Goal: Communication & Community: Participate in discussion

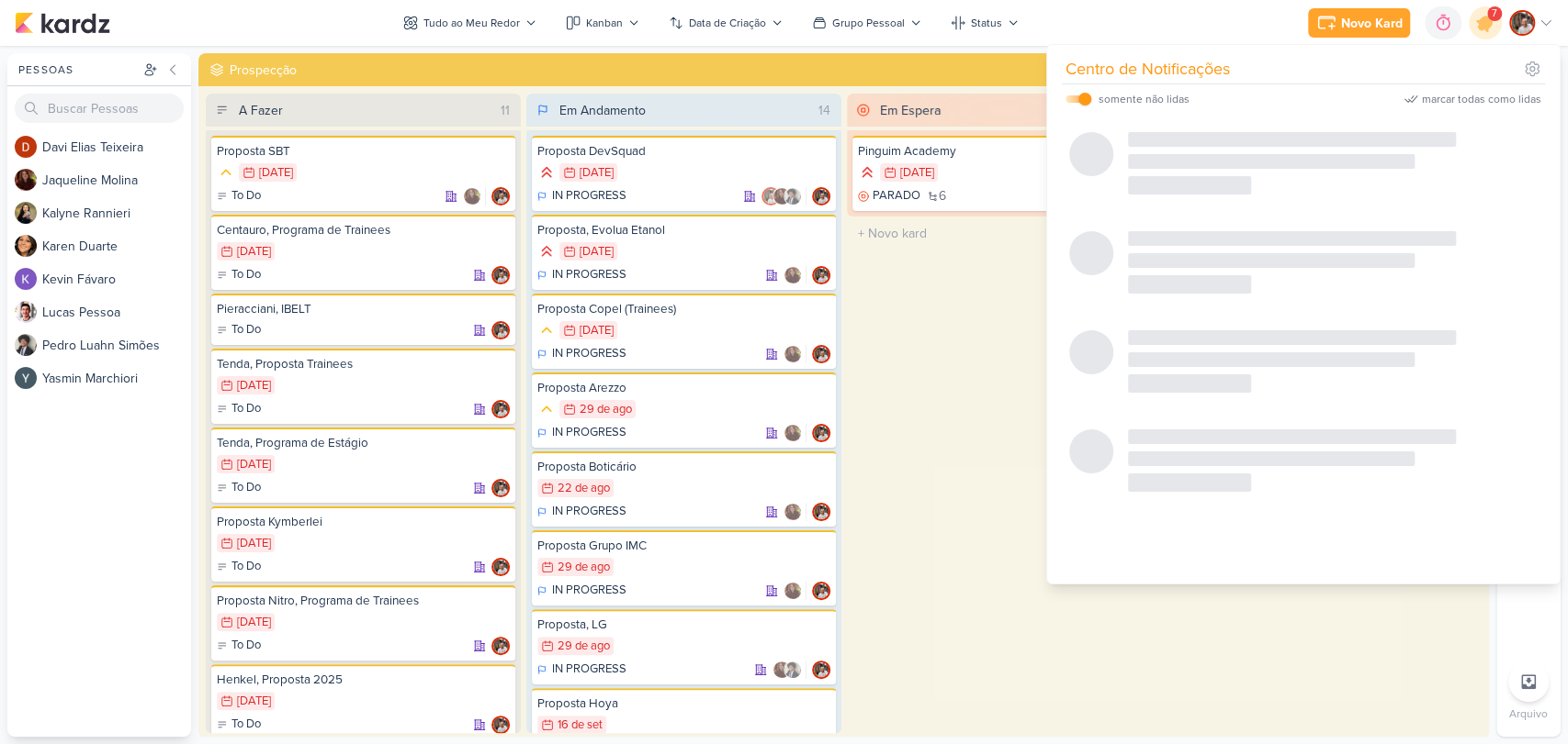
scroll to position [1631, 0]
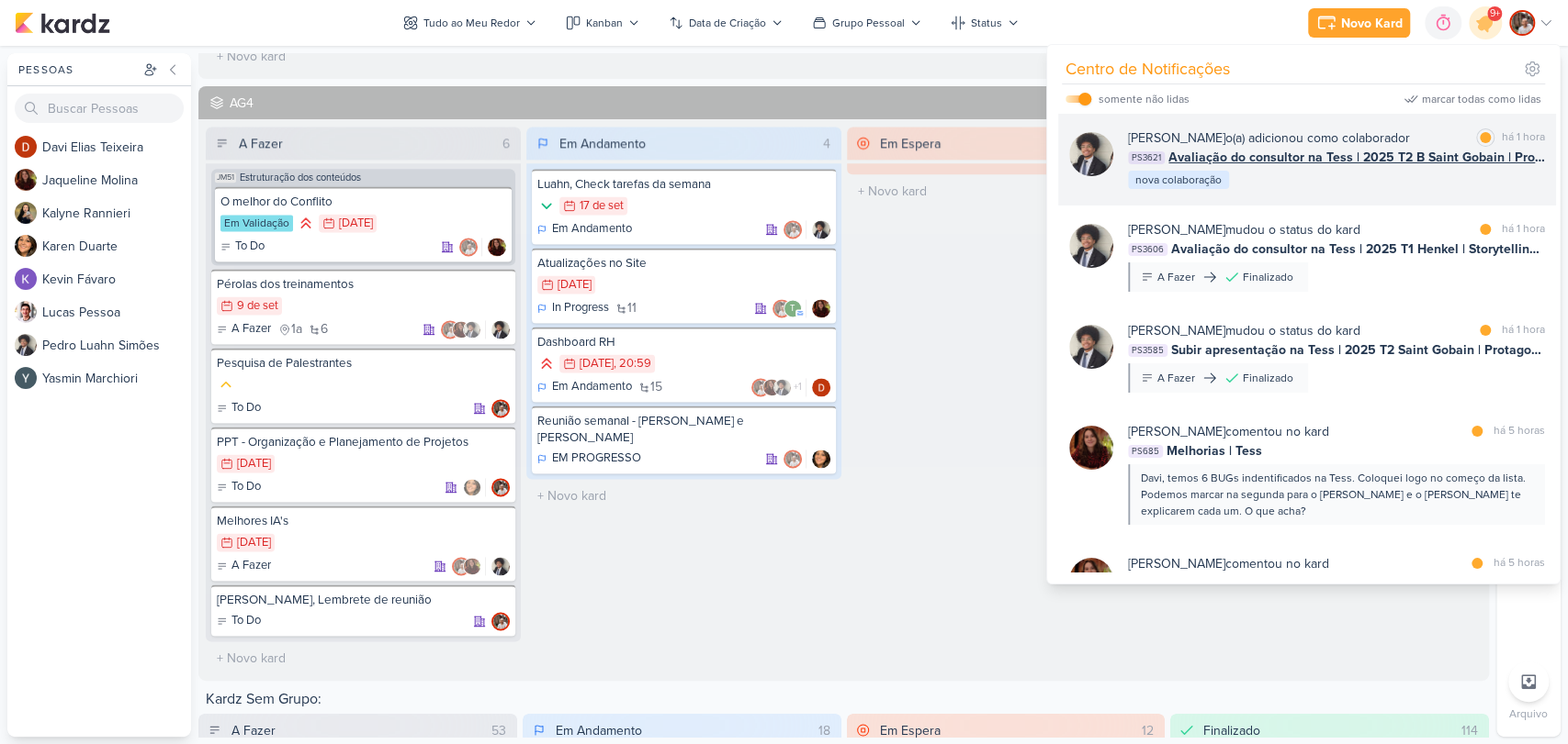
click at [1346, 164] on span "Avaliação do consultor na Tess | 2025 T2 B Saint Gobain | Protagonismo e alta p…" at bounding box center [1356, 157] width 377 height 19
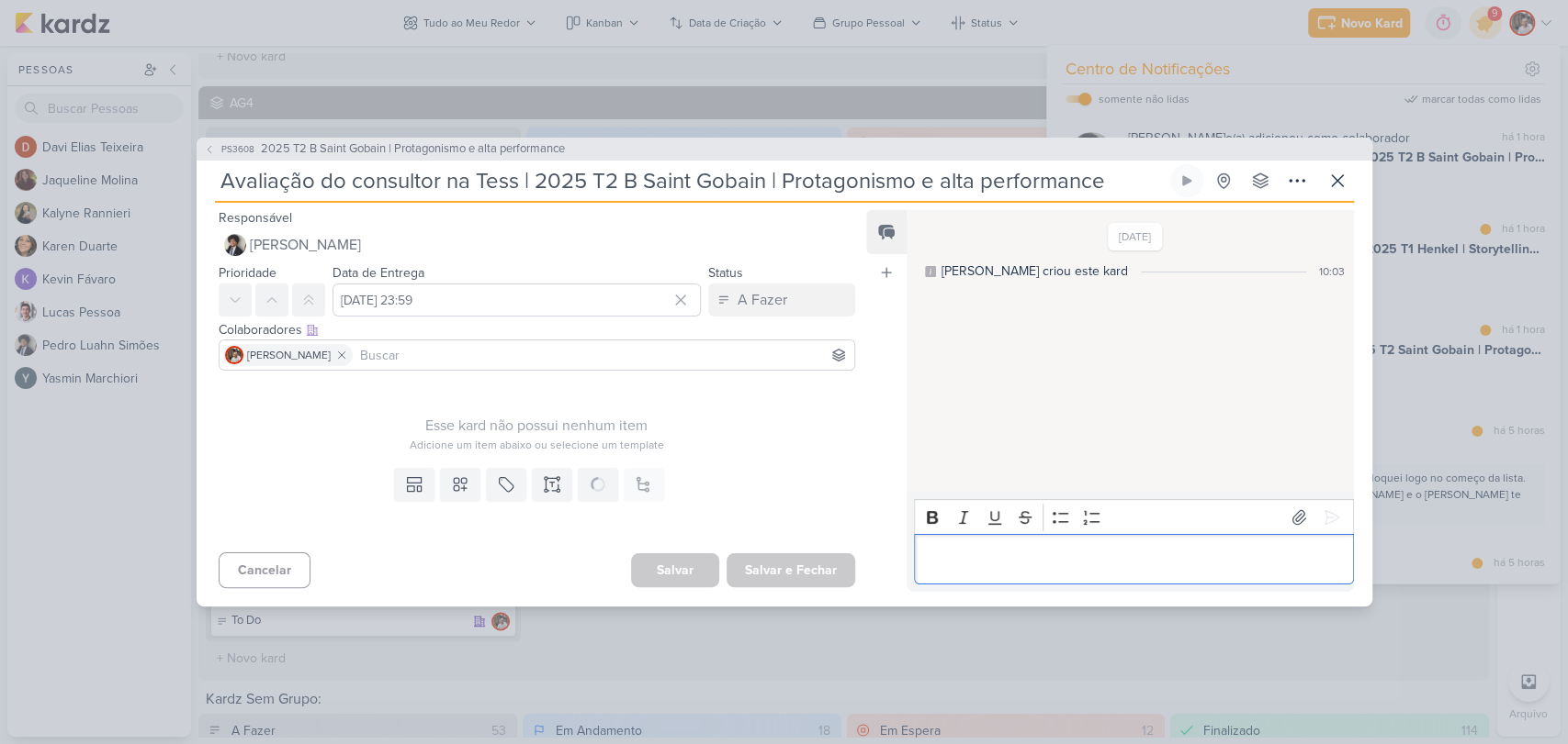
click at [1048, 553] on p "Editor editing area: main" at bounding box center [1133, 559] width 419 height 22
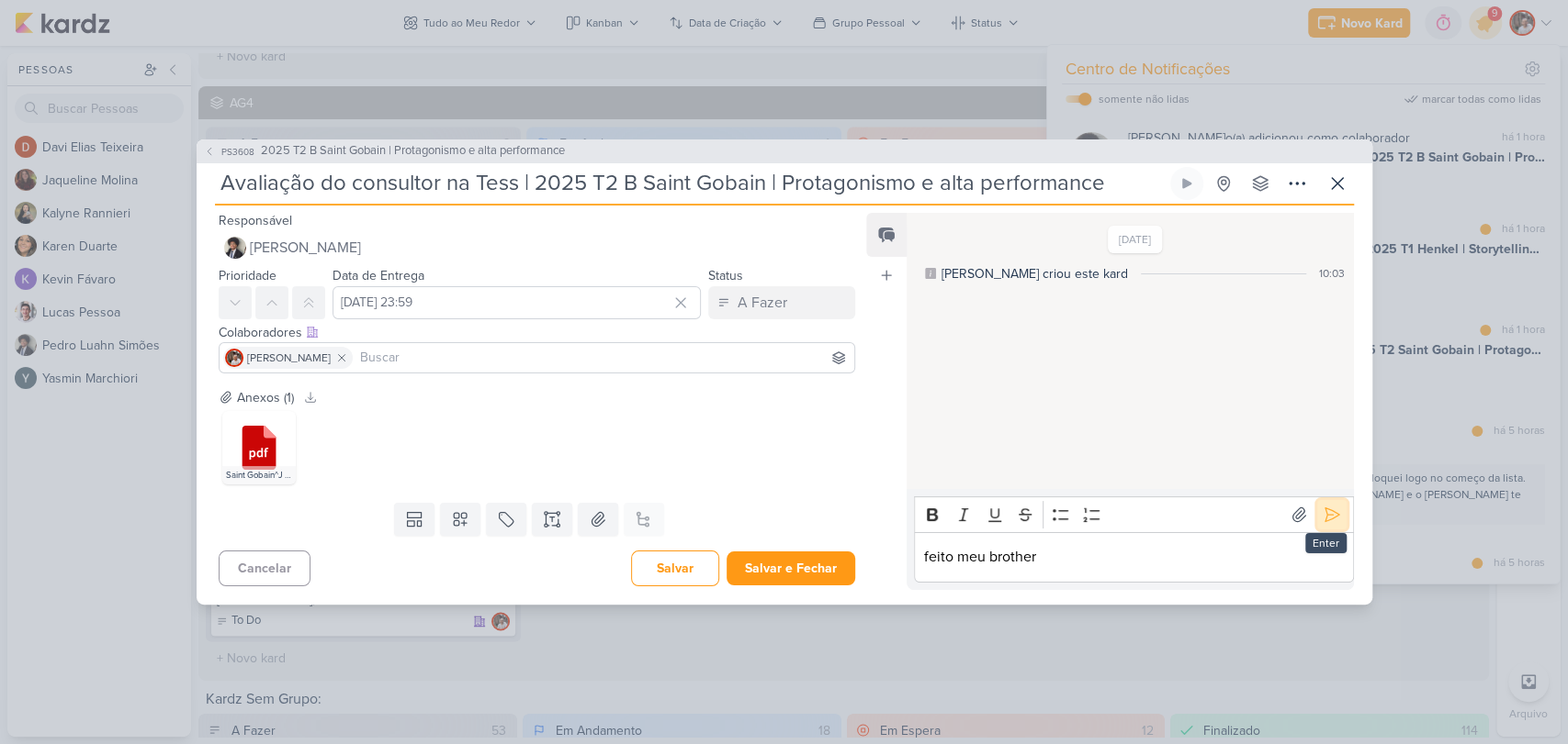
drag, startPoint x: 1330, startPoint y: 518, endPoint x: 922, endPoint y: 540, distance: 408.6
click at [1329, 518] on icon at bounding box center [1332, 514] width 18 height 18
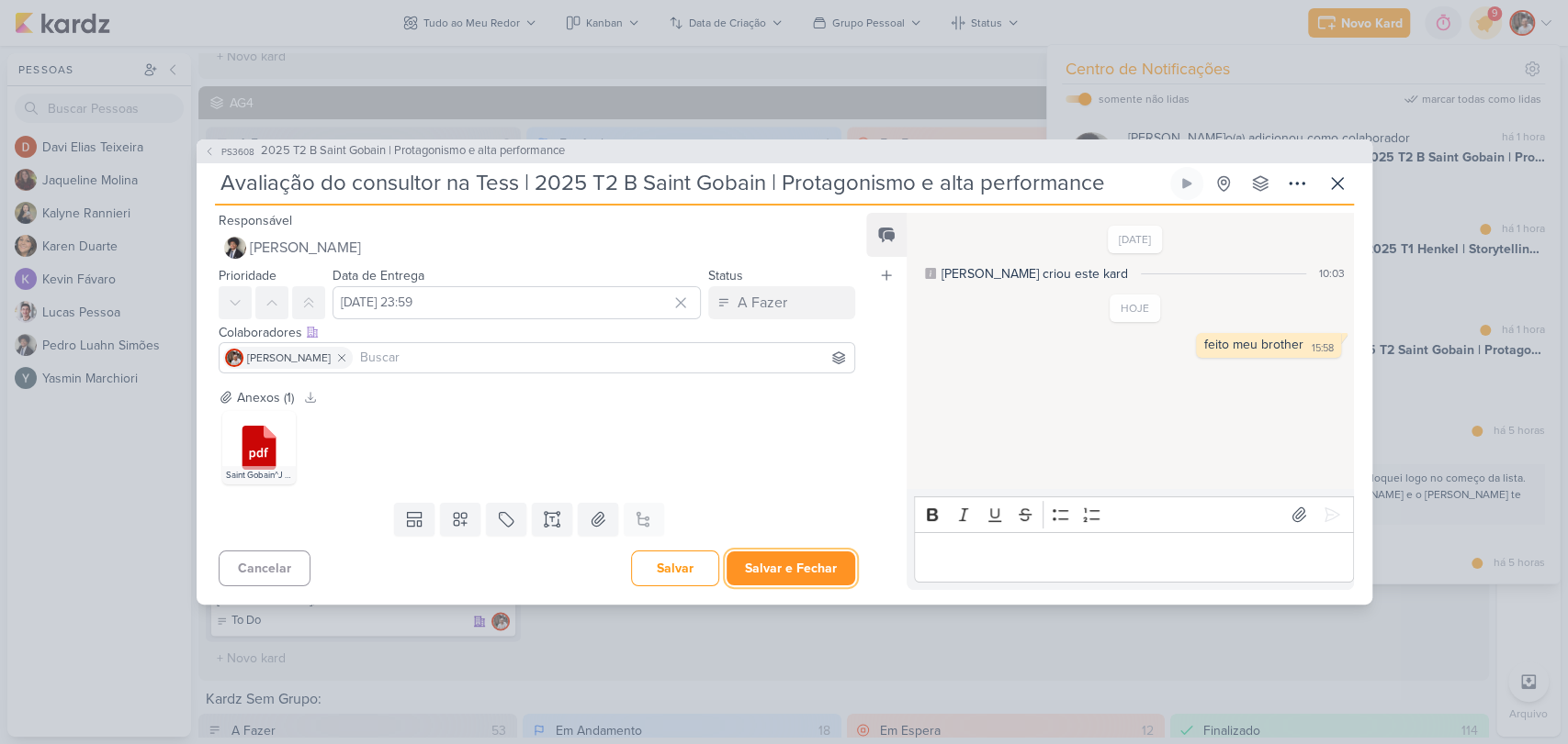
click at [802, 576] on button "Salvar e Fechar" at bounding box center [790, 569] width 129 height 34
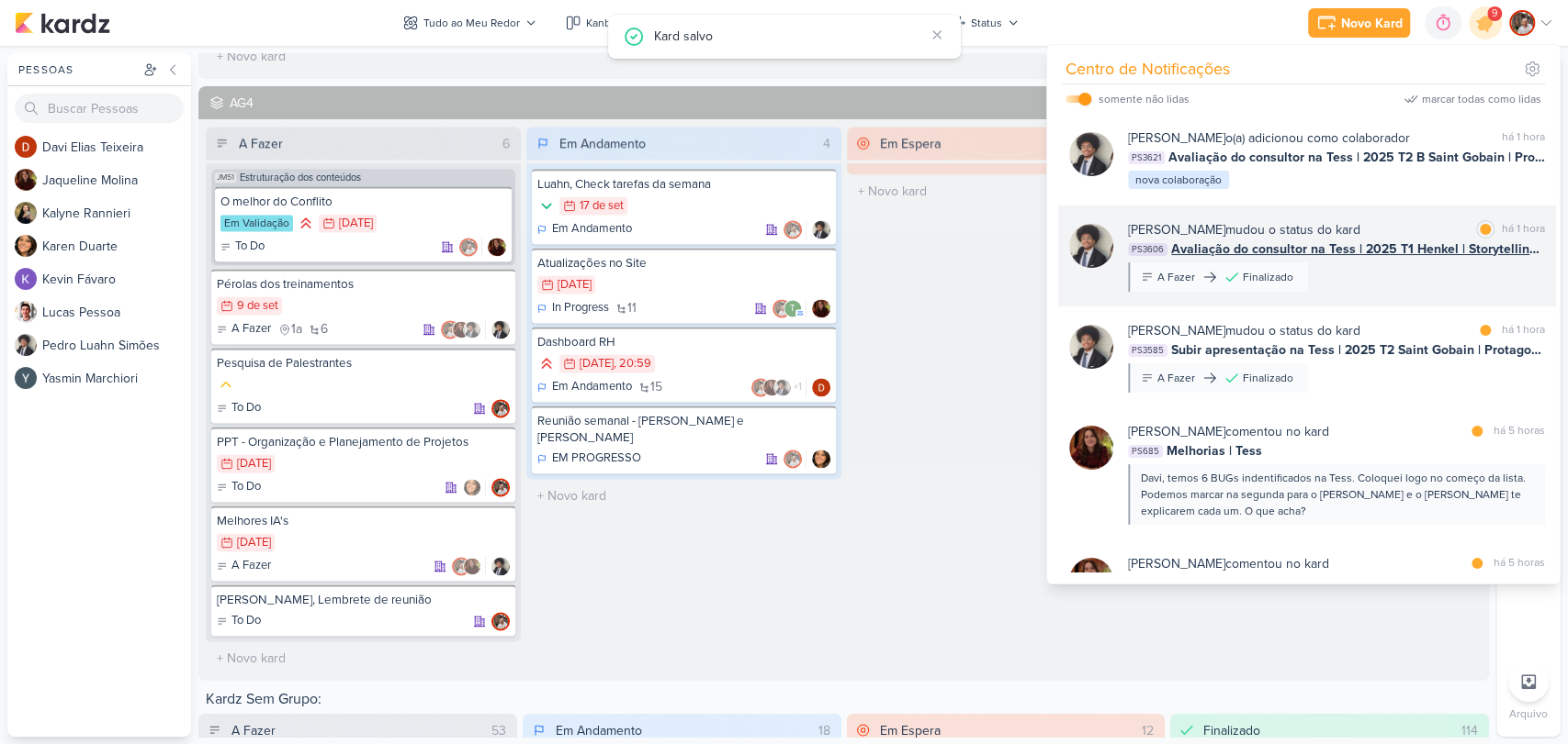
click at [1418, 250] on span "Avaliação do consultor na Tess | 2025 T1 Henkel | Storytelling 2" at bounding box center [1358, 249] width 374 height 19
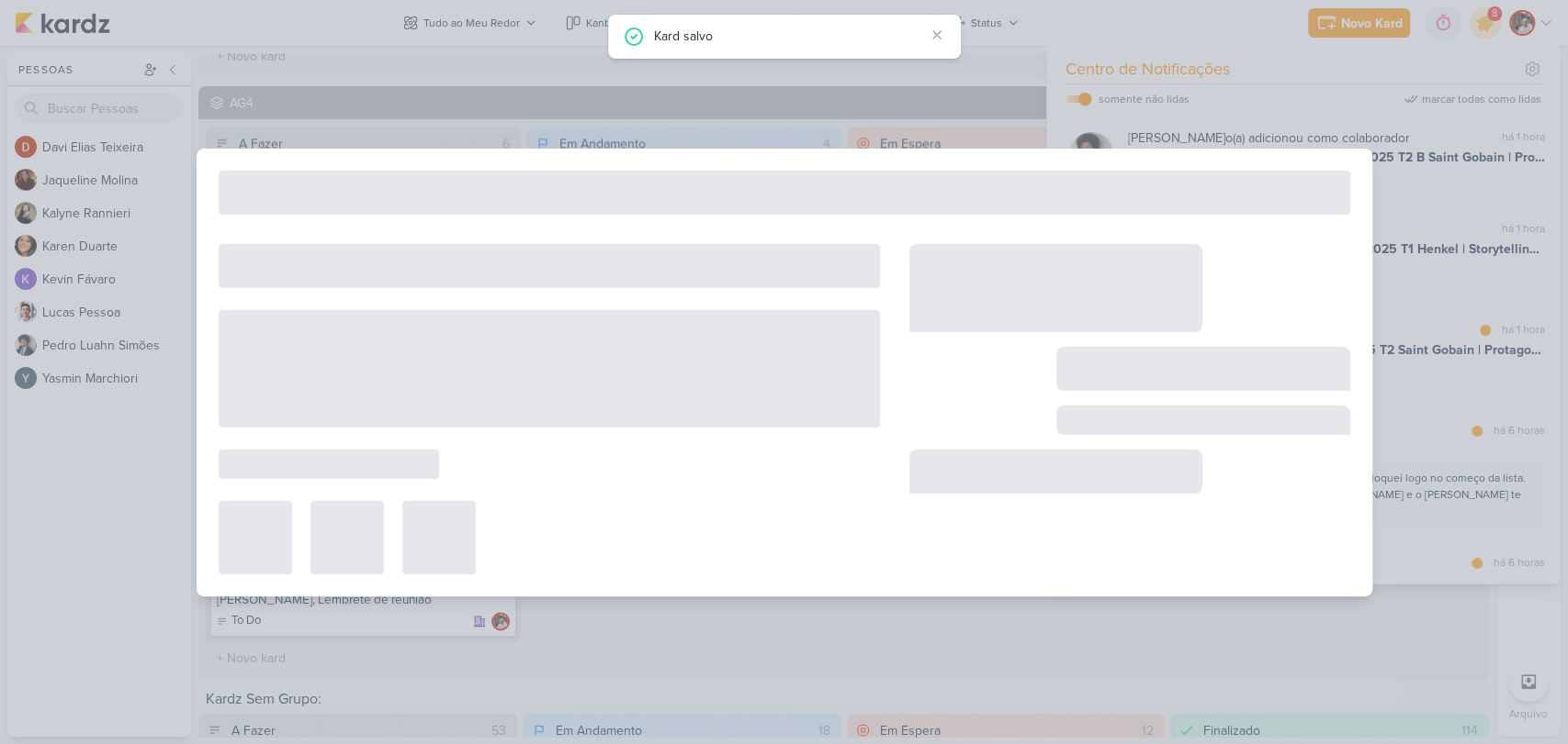
type input "Avaliação do consultor na Tess | 2025 T1 Henkel | Storytelling 2"
type input "24 de setembro de 2025 às 23:59"
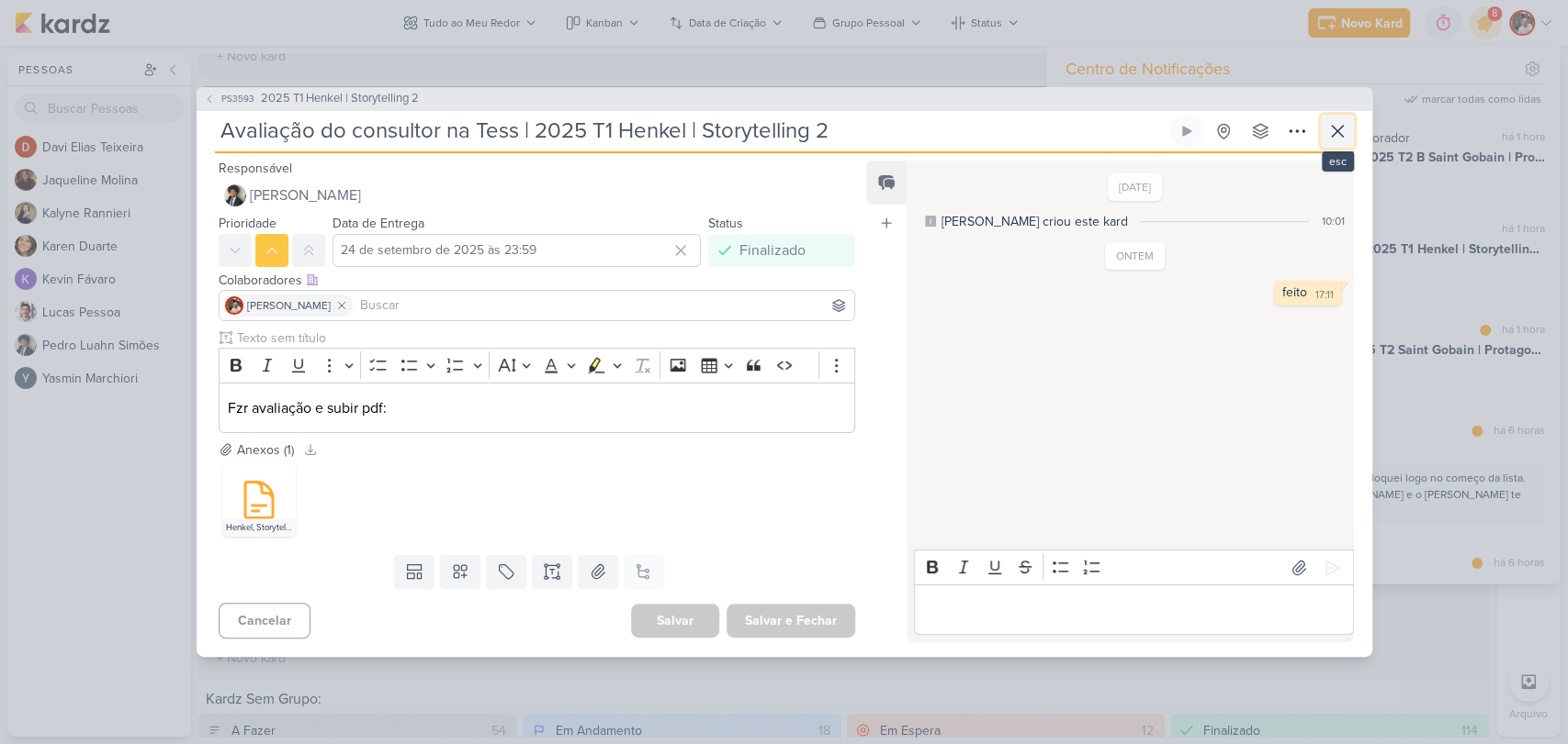
click at [1350, 144] on button at bounding box center [1337, 131] width 33 height 33
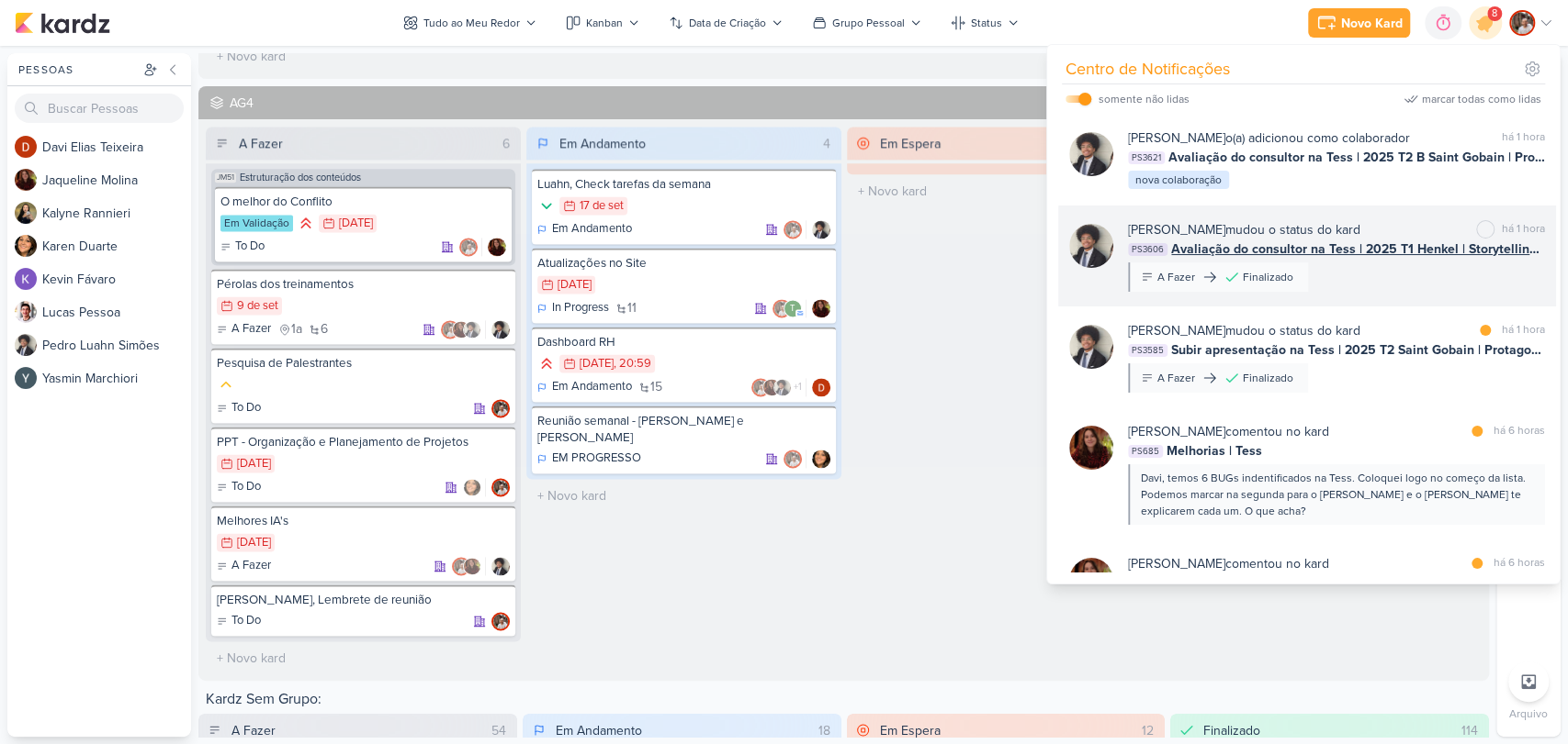
click at [1420, 270] on div "[PERSON_NAME] mudou o status do kard marcar como não lida há 1 hora PS3606 Aval…" at bounding box center [1335, 255] width 417 height 71
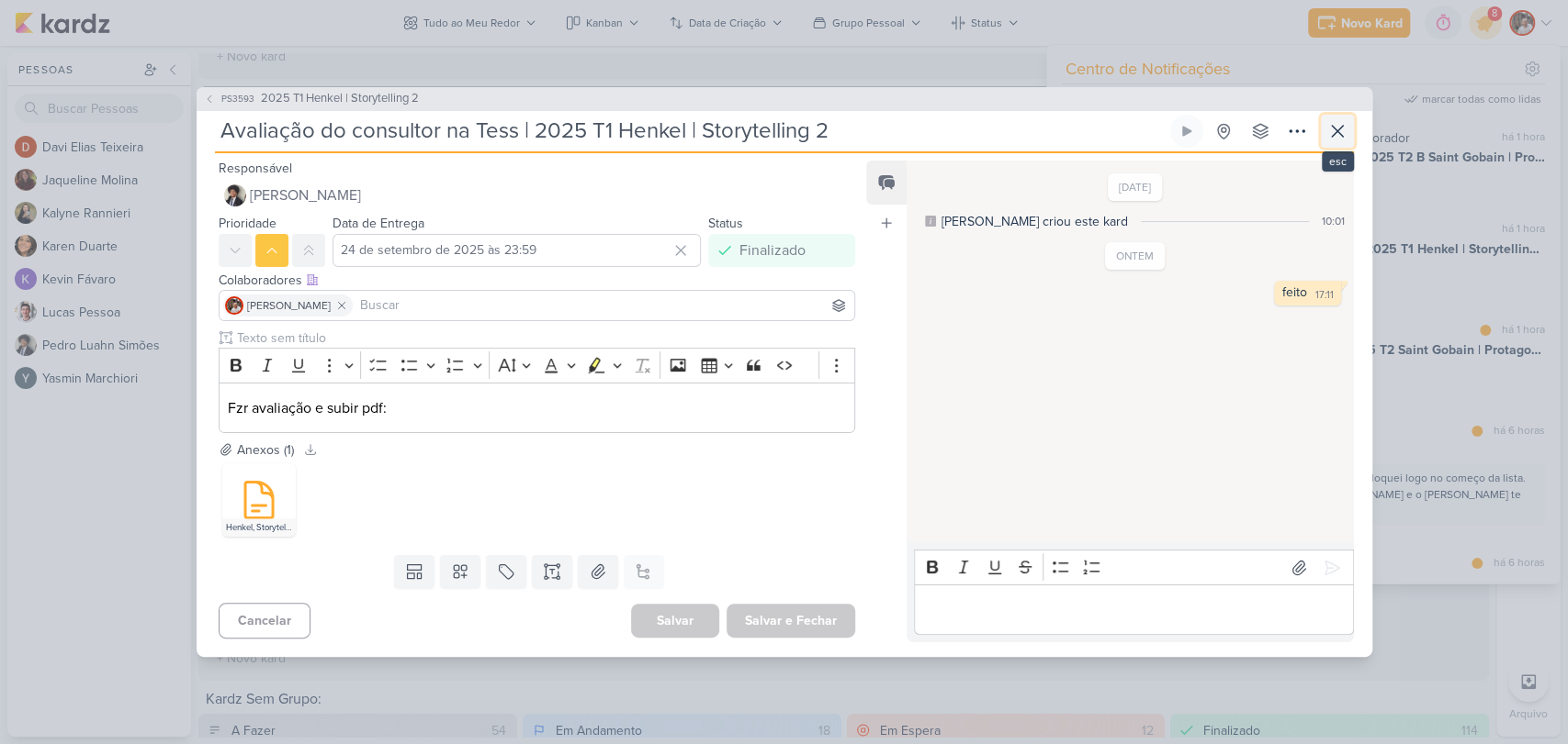
click at [1334, 128] on icon at bounding box center [1337, 131] width 11 height 11
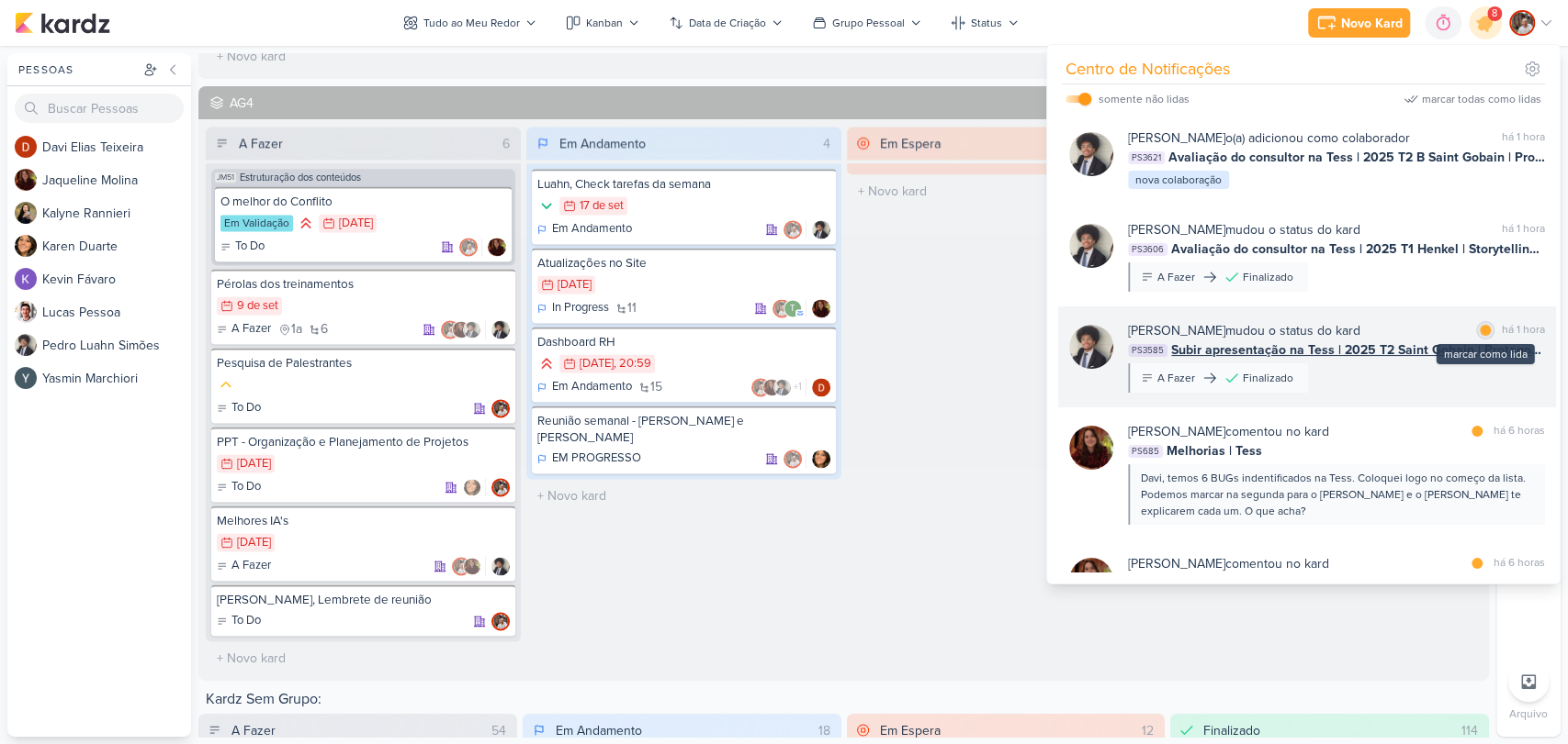
click at [1479, 327] on div at bounding box center [1485, 331] width 11 height 11
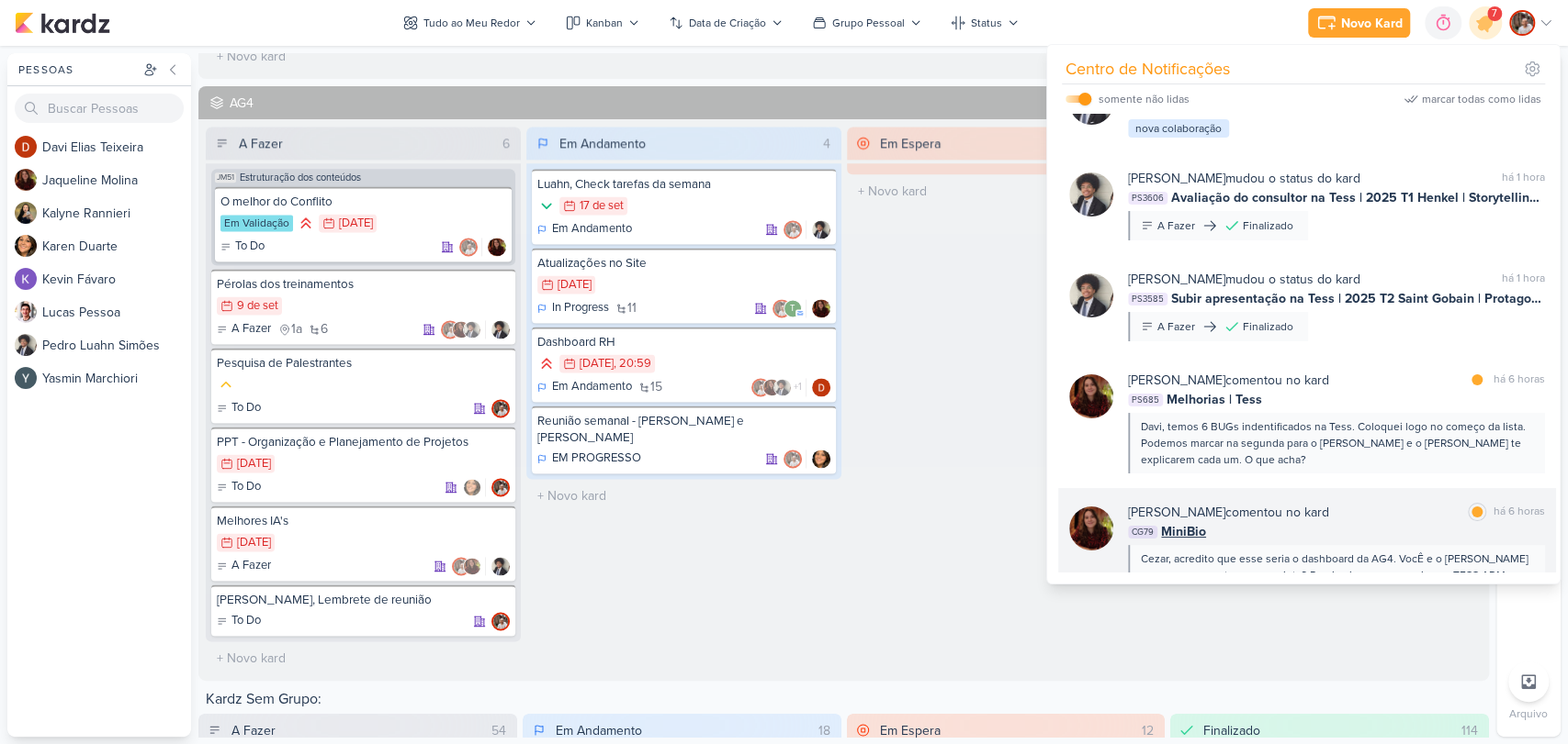
scroll to position [102, 0]
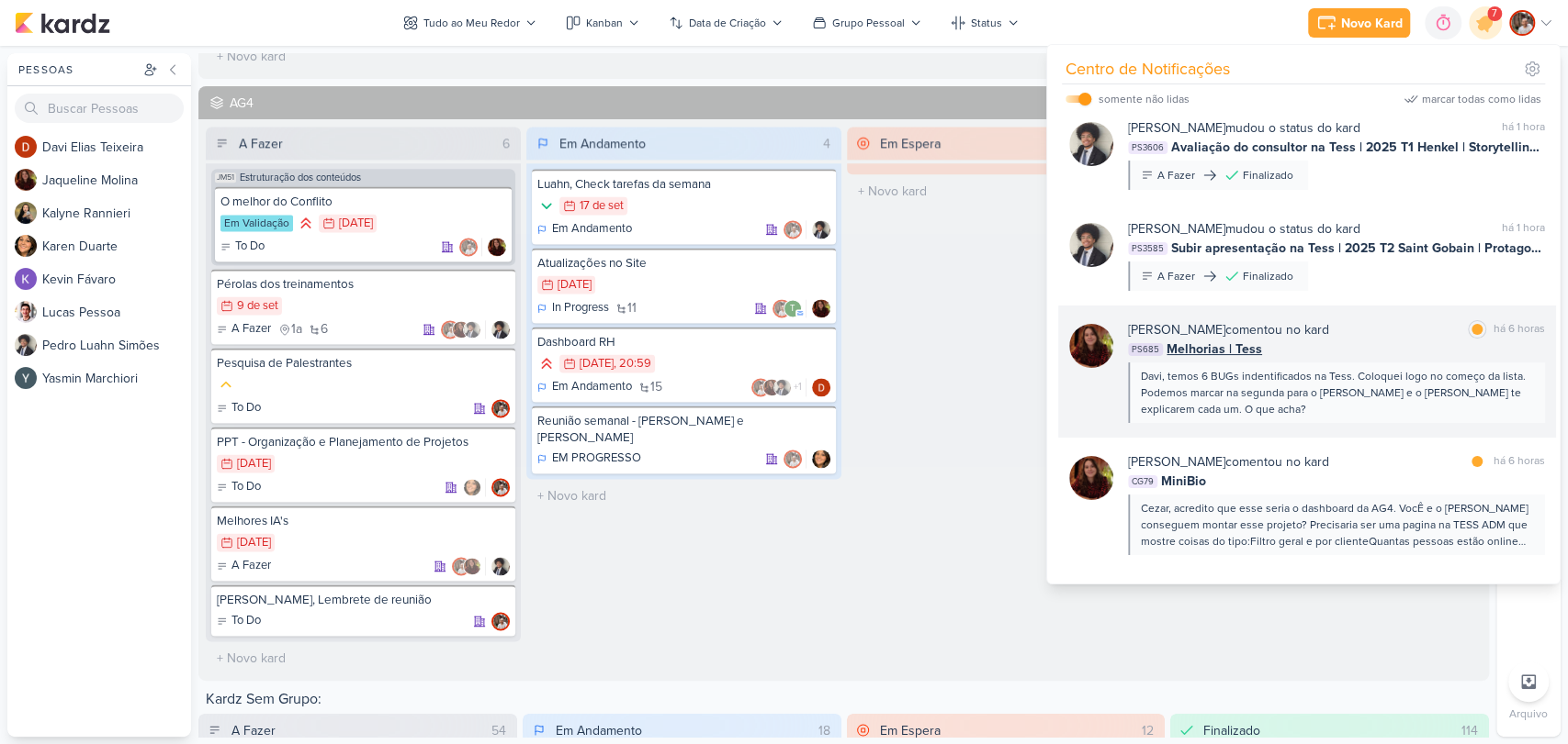
click at [1390, 392] on div "Davi, temos 6 BUGs indentificados na Tess. Coloquei logo no começo da lista. Po…" at bounding box center [1335, 392] width 390 height 50
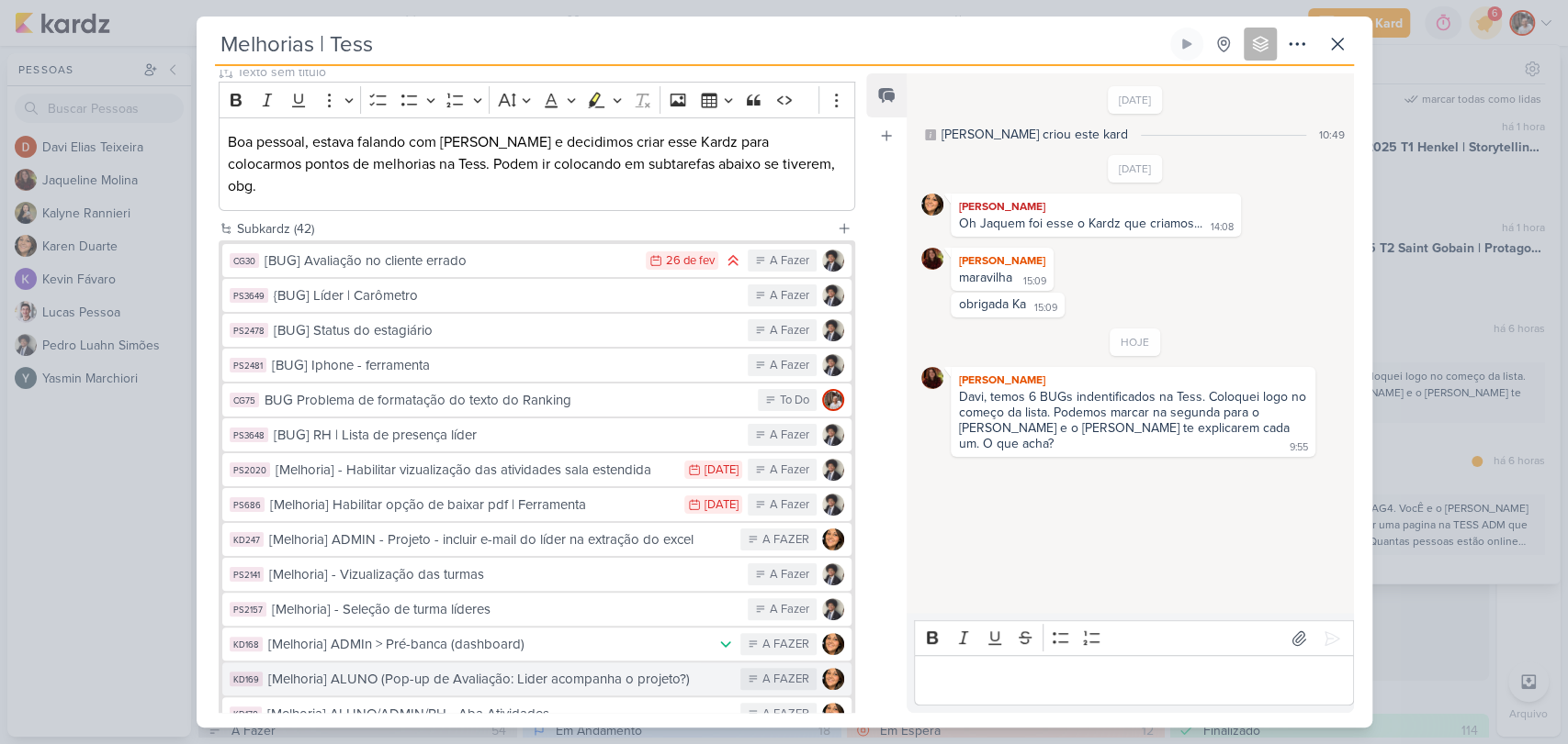
scroll to position [204, 0]
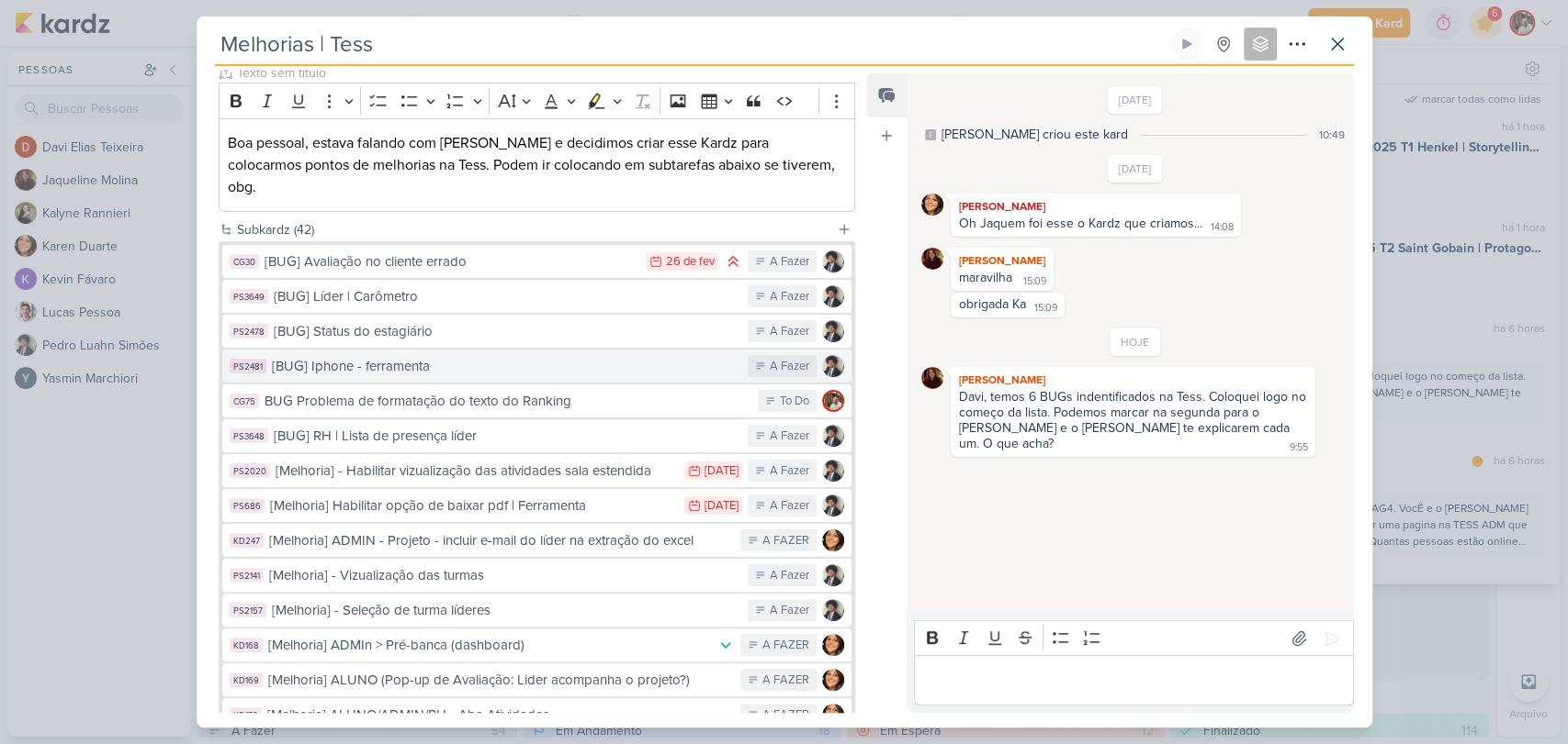
click at [360, 356] on div "[BUG] Iphone - ferramenta" at bounding box center [505, 367] width 467 height 21
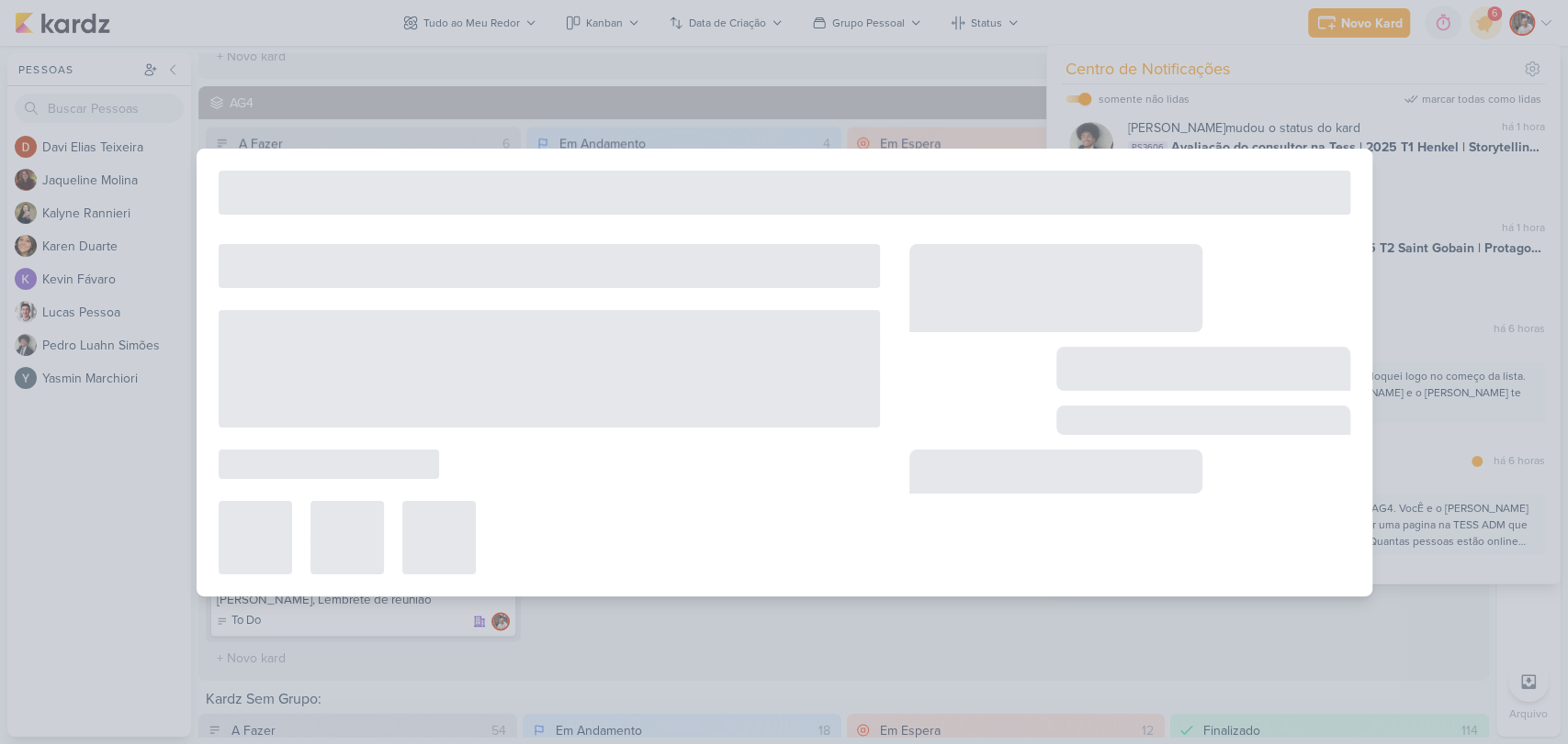
type input "[BUG] Iphone - ferramenta"
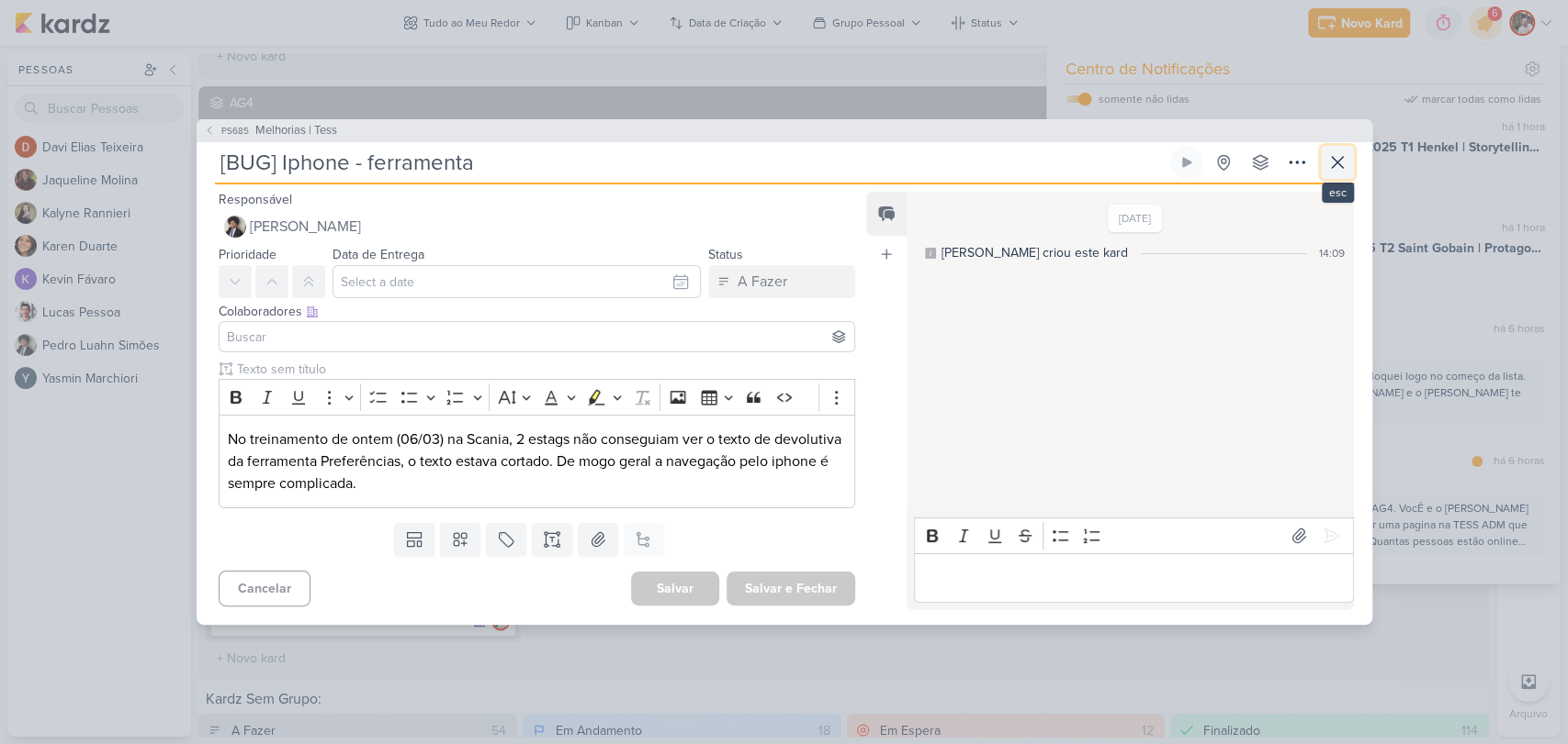
click at [1340, 150] on button at bounding box center [1337, 162] width 33 height 33
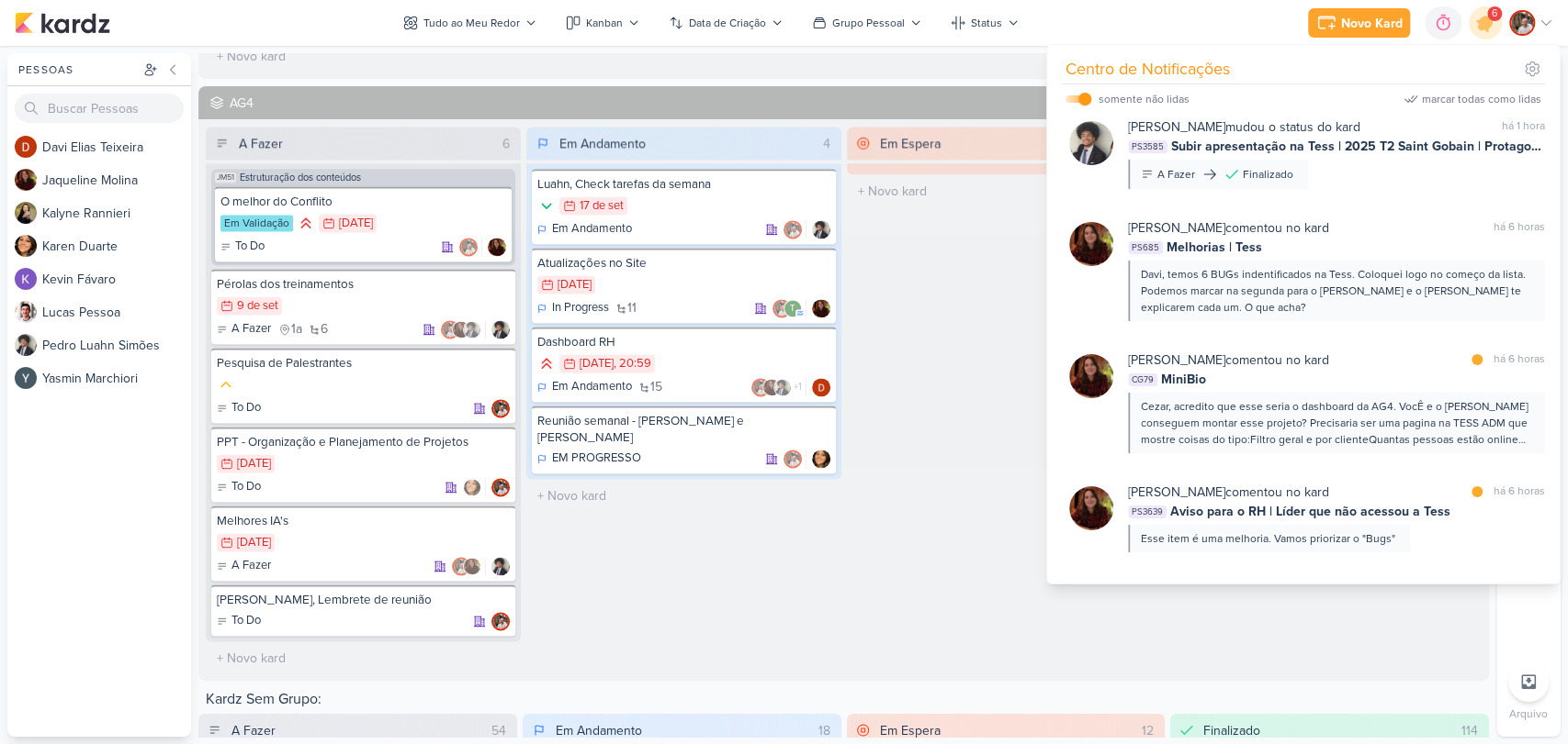
click at [1350, 387] on div "[PERSON_NAME] comentou no kard marcar como lida há 6 horas CG79 MiniBio Cezar, …" at bounding box center [1335, 402] width 417 height 103
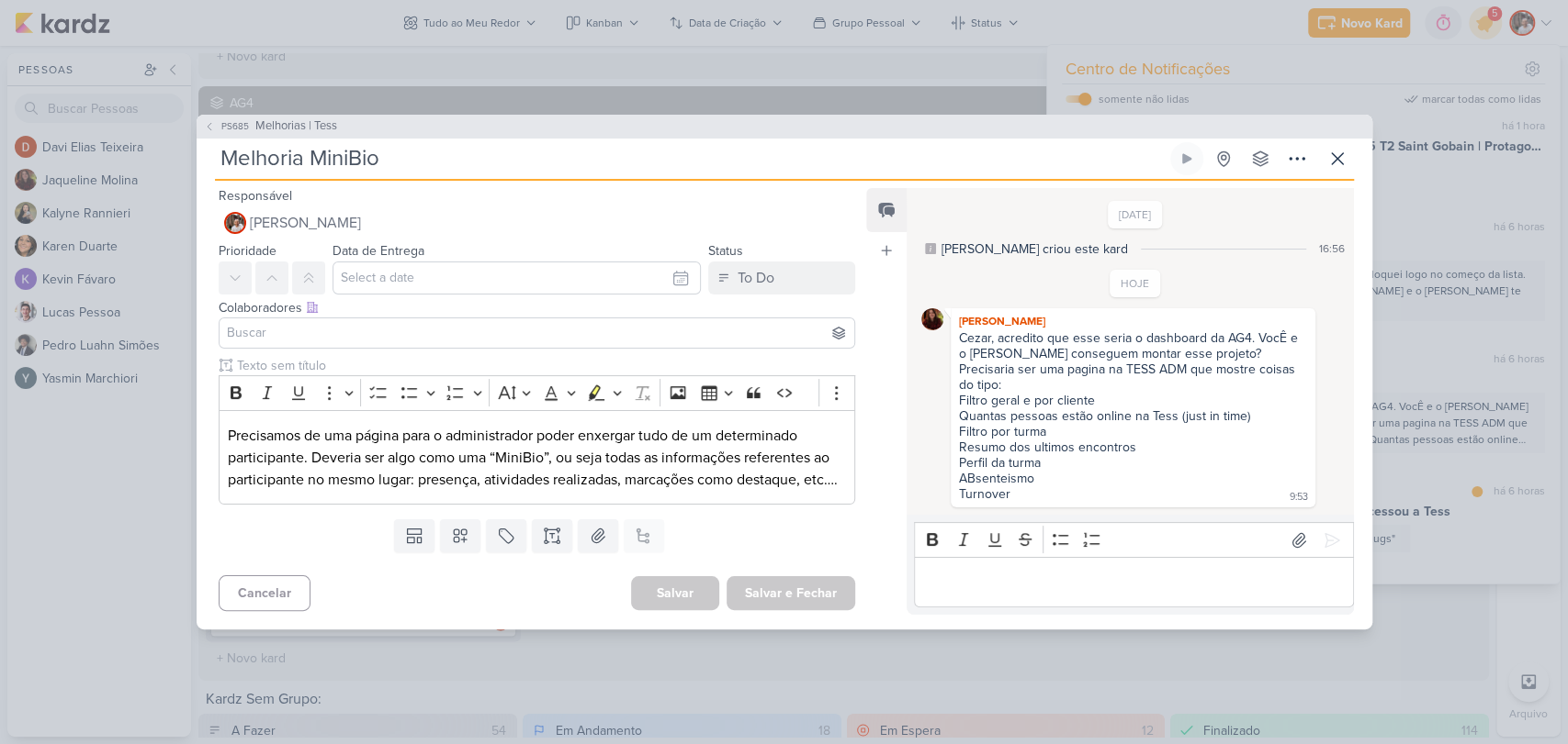
click at [978, 583] on p "Editor editing area: main" at bounding box center [1133, 582] width 419 height 22
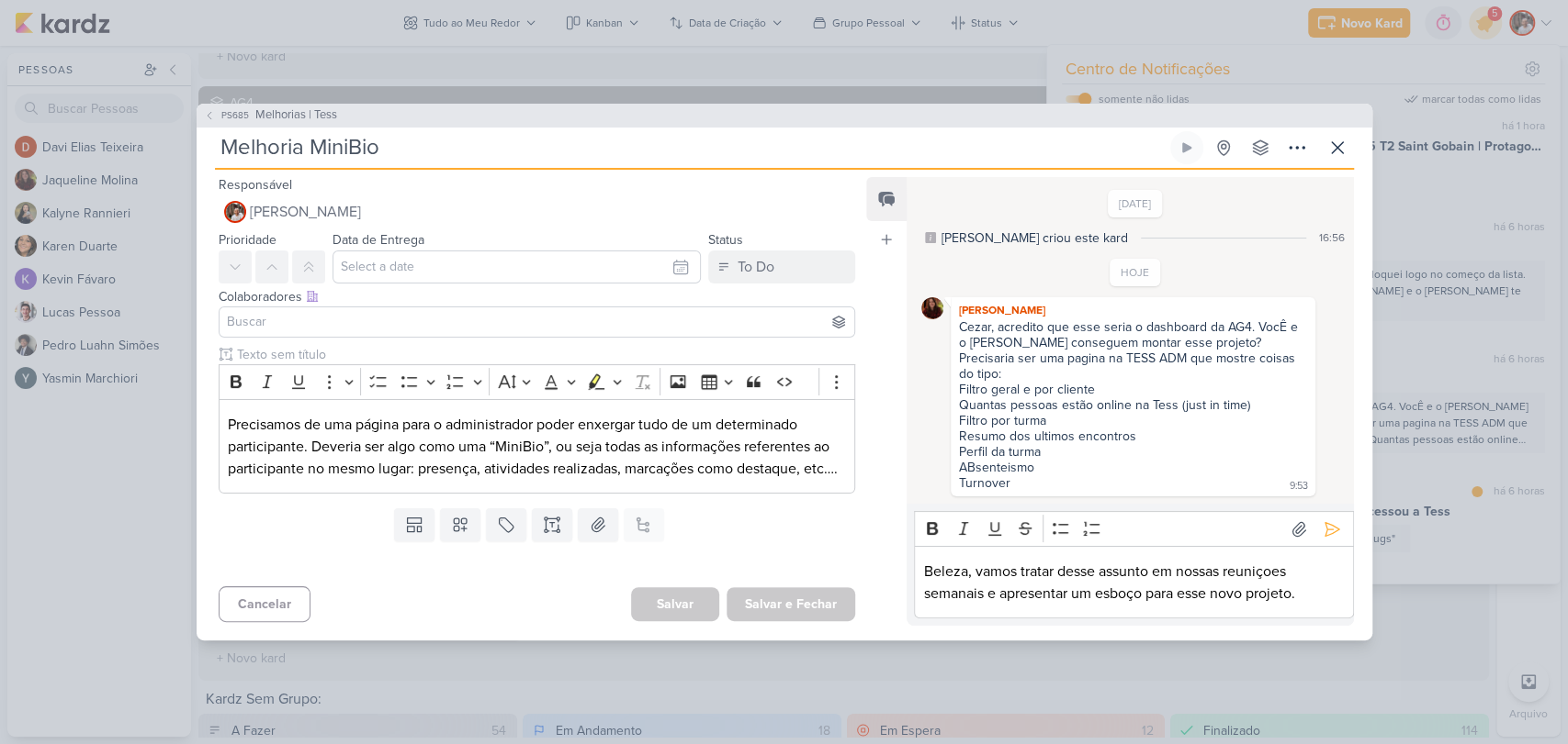
click at [749, 326] on input at bounding box center [537, 322] width 628 height 22
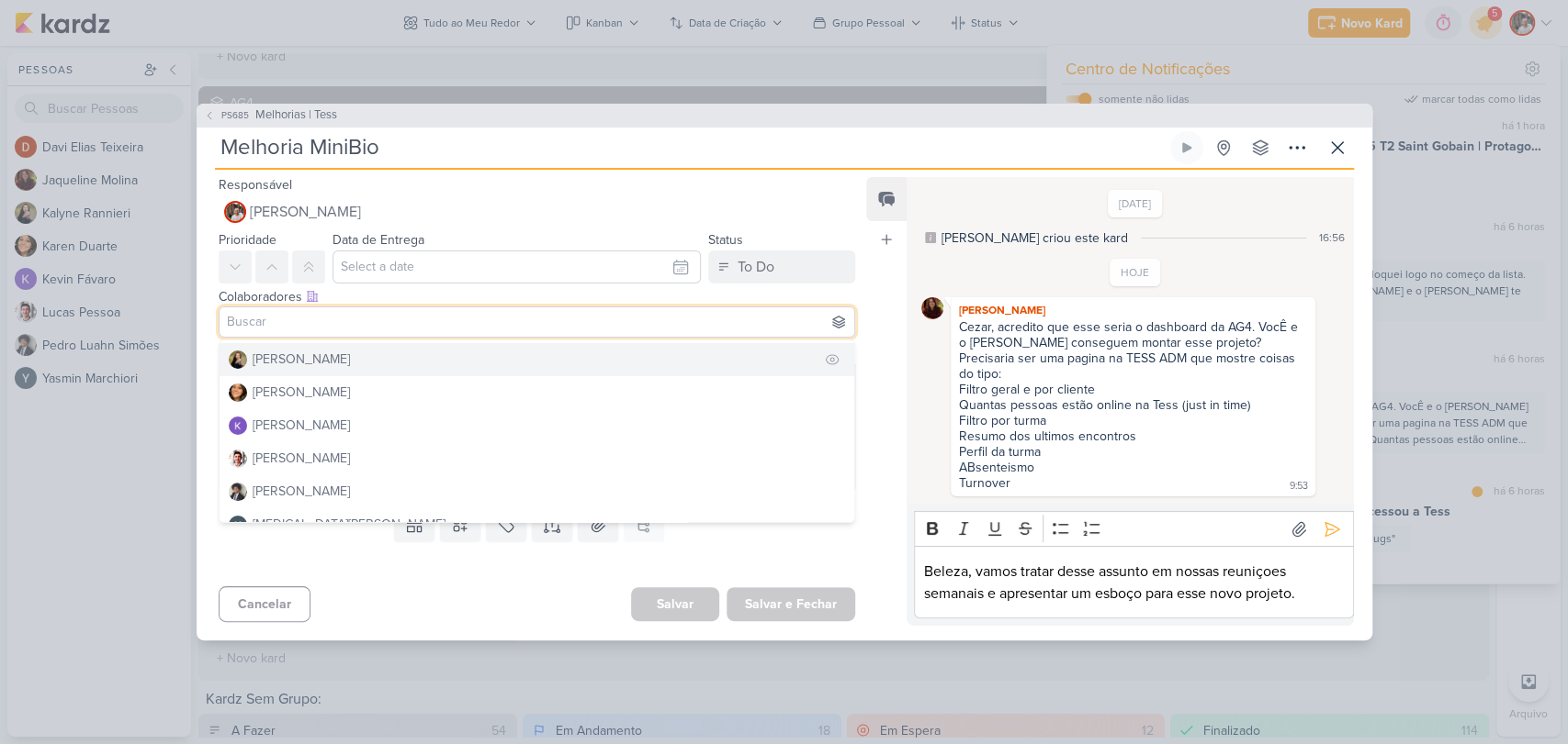
scroll to position [102, 0]
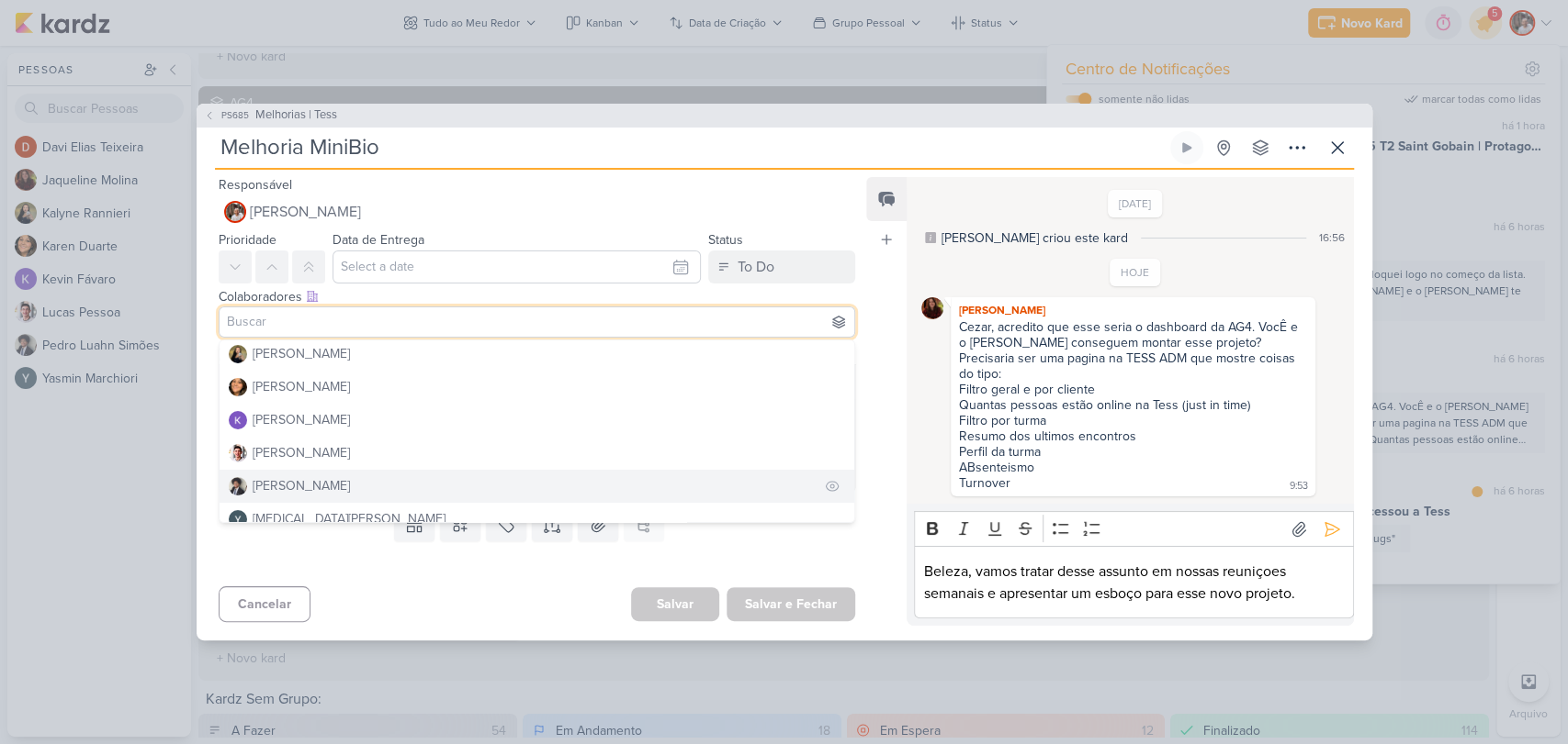
click at [296, 487] on div "[PERSON_NAME]" at bounding box center [301, 486] width 97 height 19
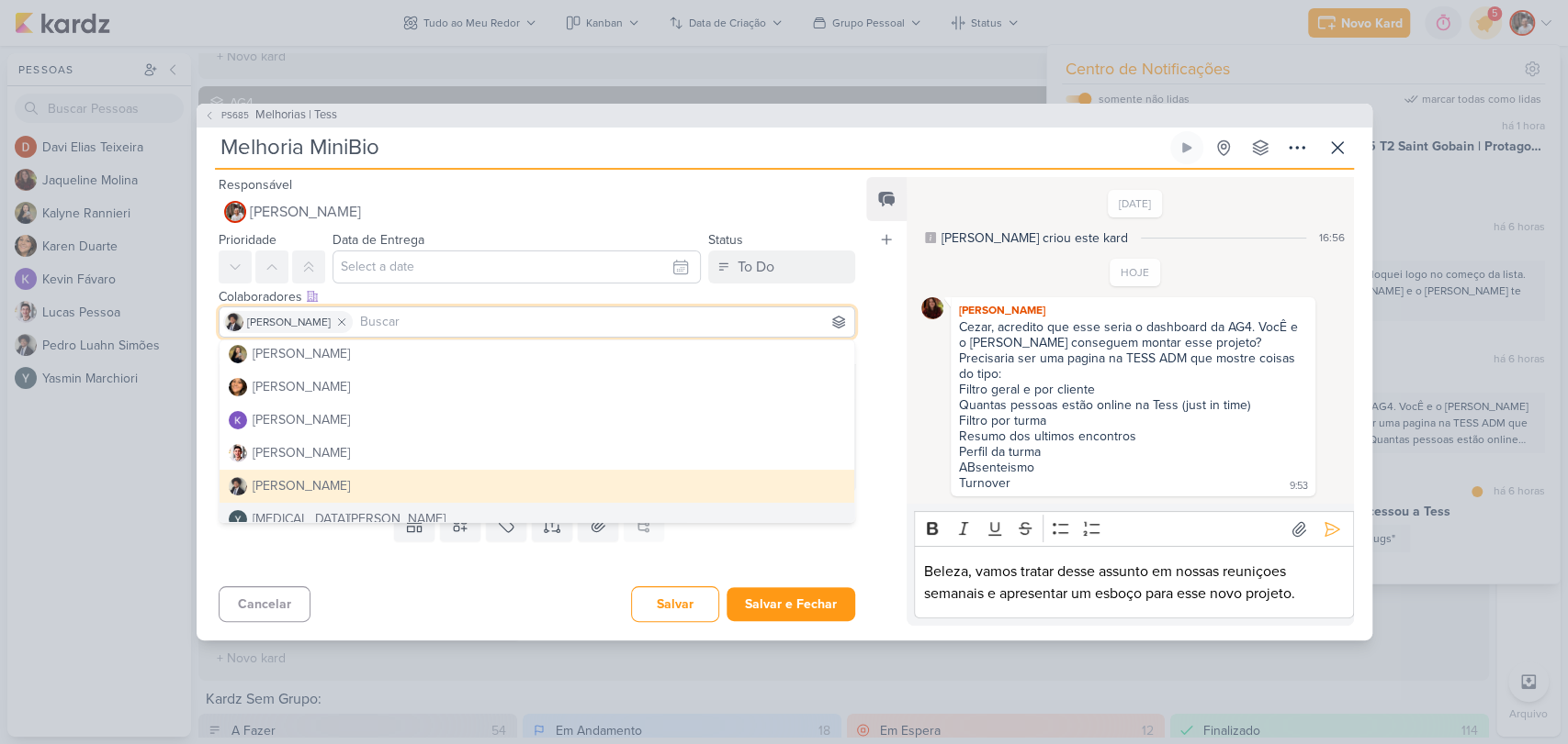
click at [1311, 592] on p "Beleza, vamos tratar desse assunto em nossas reuniçoes semanais e apresentar um…" at bounding box center [1133, 583] width 419 height 44
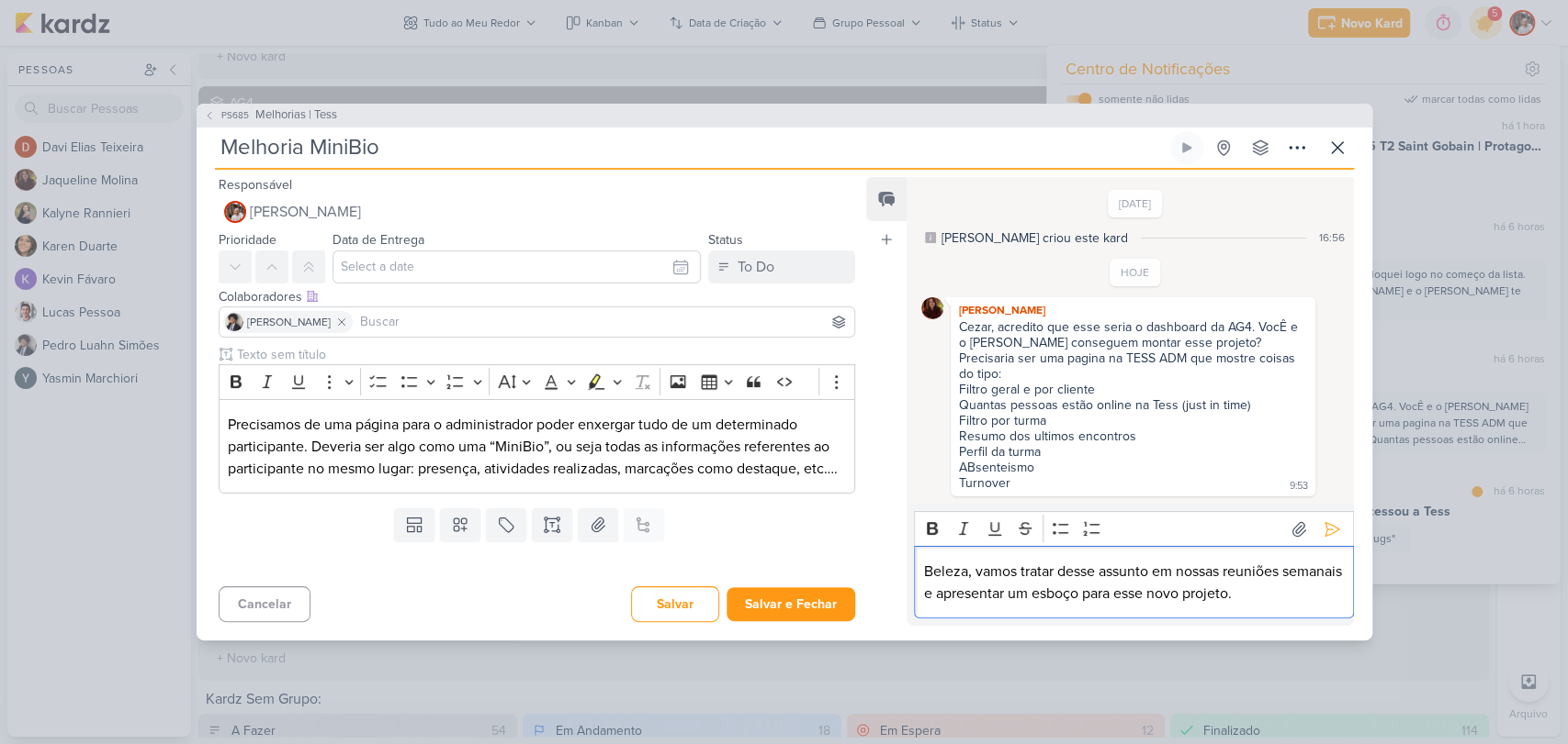
click at [1305, 590] on p "Beleza, vamos tratar desse assunto em nossas reuniões semanais e apresentar um …" at bounding box center [1133, 583] width 419 height 44
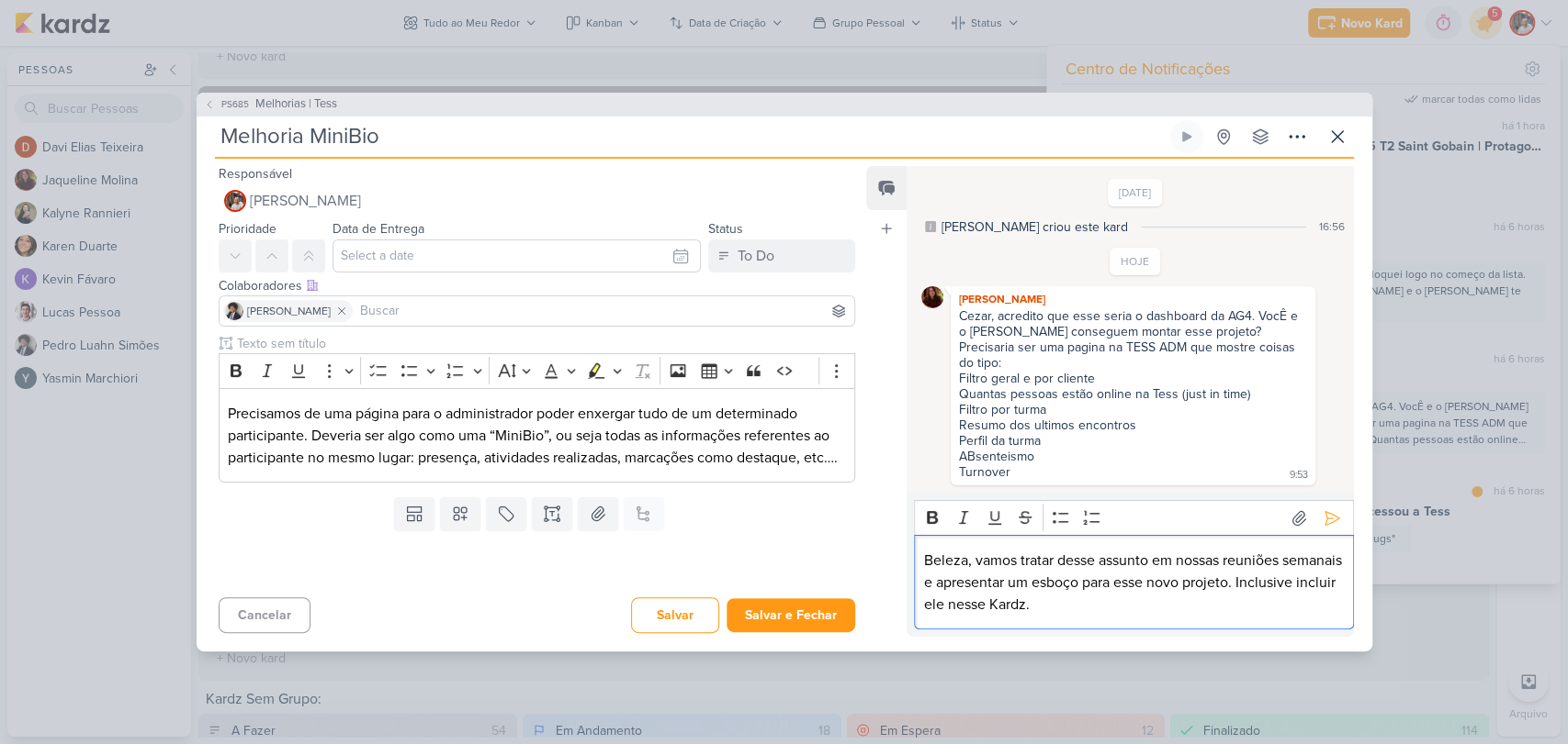
click at [1316, 520] on div "Bold Italic Underline Strikethrough Bulleted List Numbered List" at bounding box center [1134, 518] width 431 height 35
click at [1323, 510] on icon at bounding box center [1332, 518] width 18 height 18
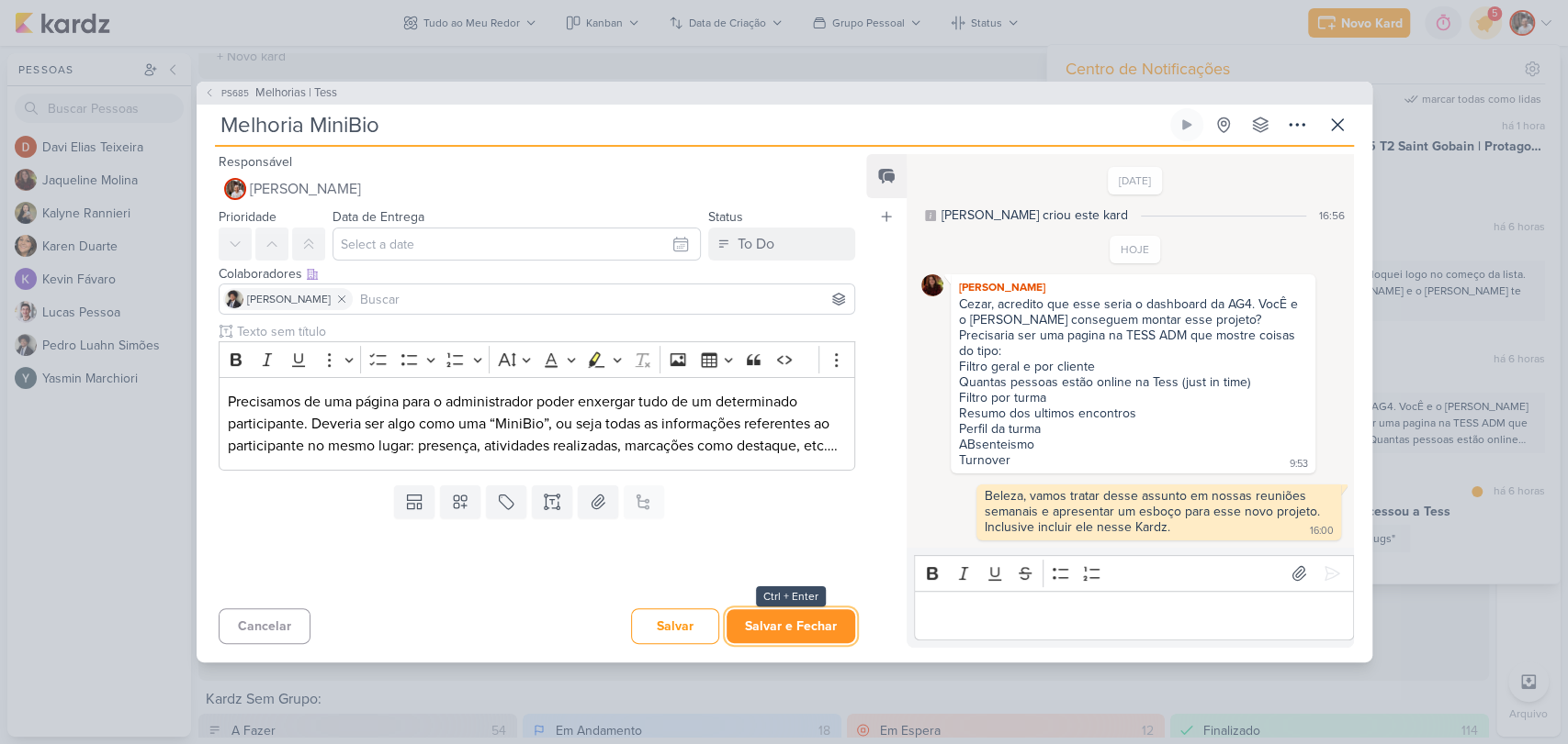
click at [767, 613] on button "Salvar e Fechar" at bounding box center [790, 627] width 129 height 34
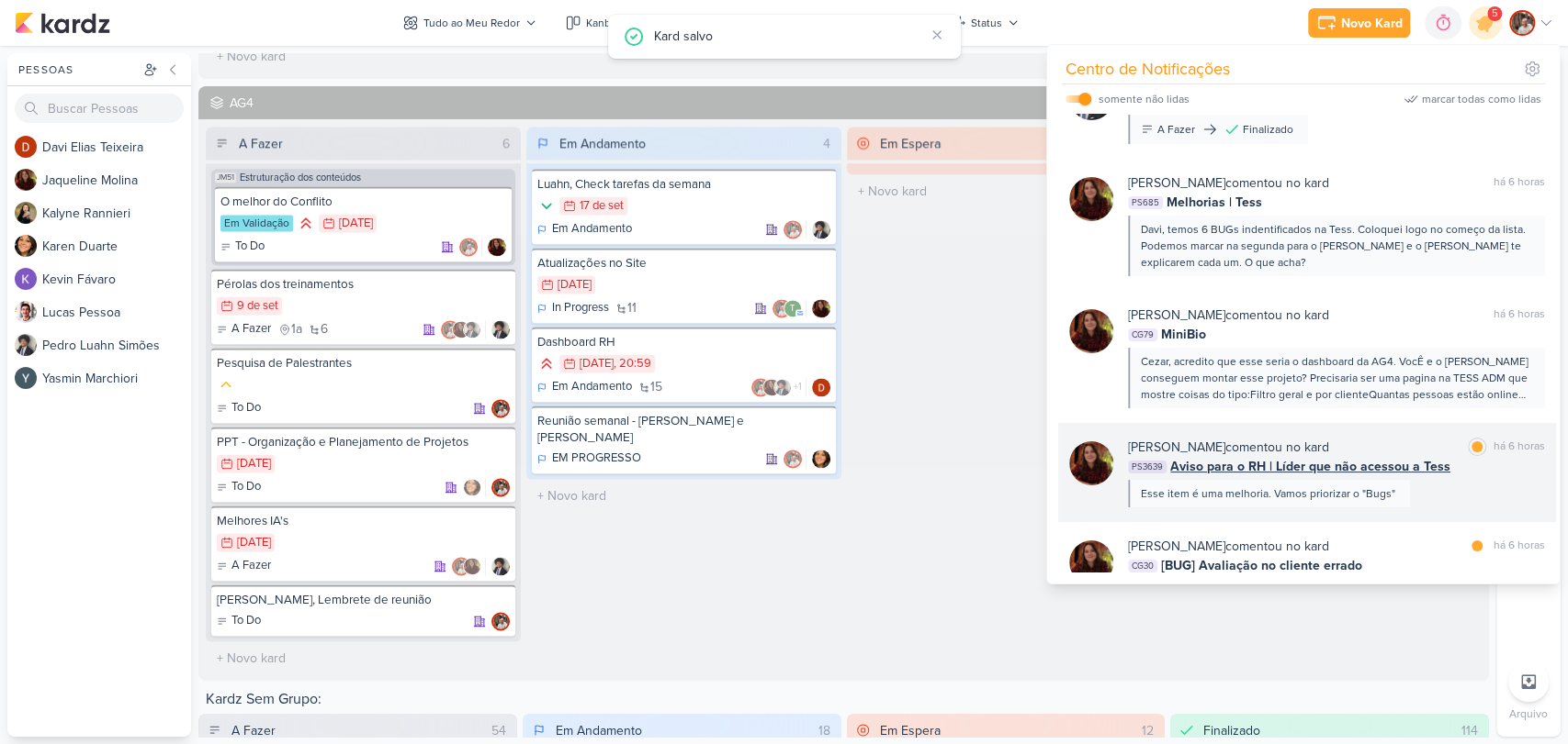
scroll to position [306, 0]
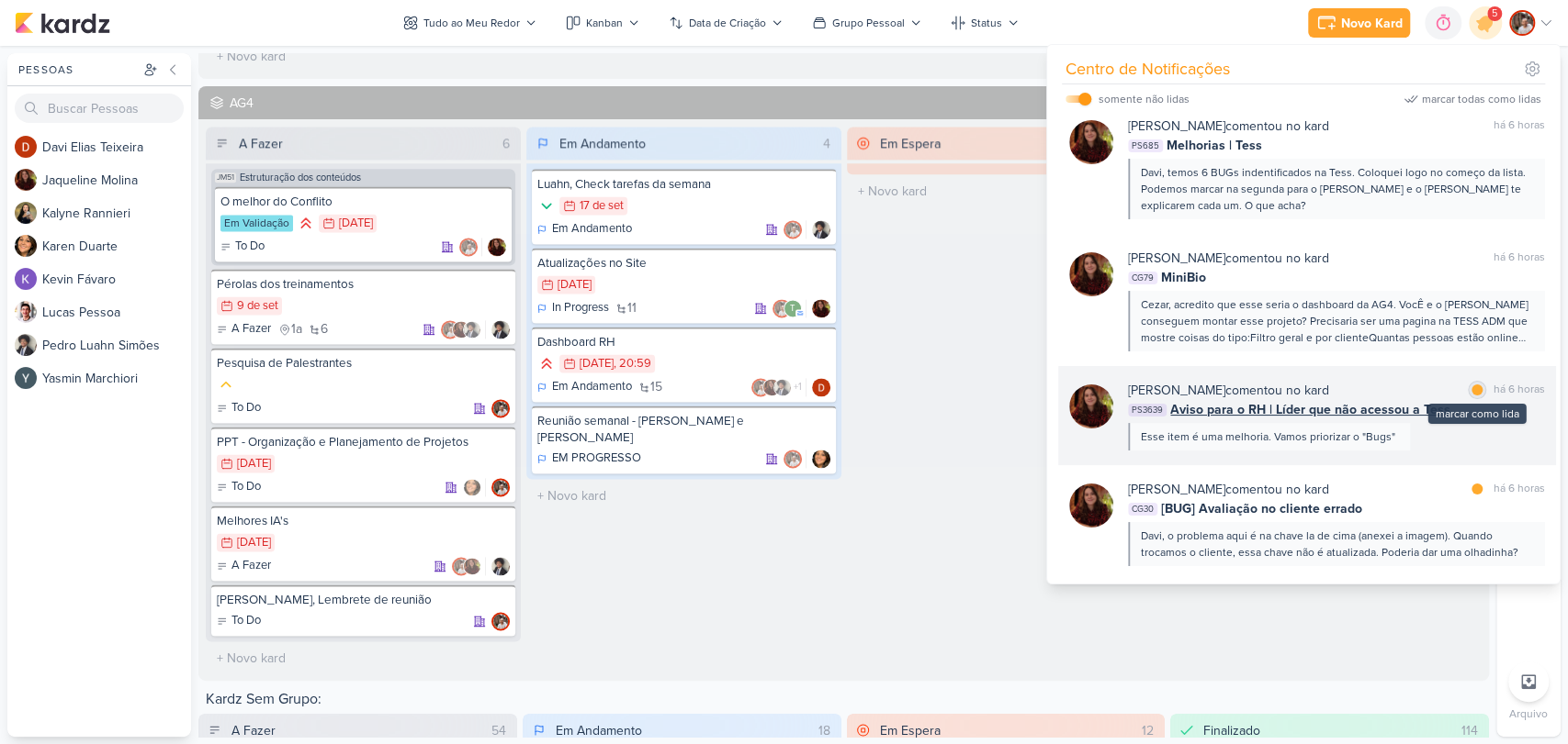
click at [1472, 387] on div at bounding box center [1477, 391] width 11 height 11
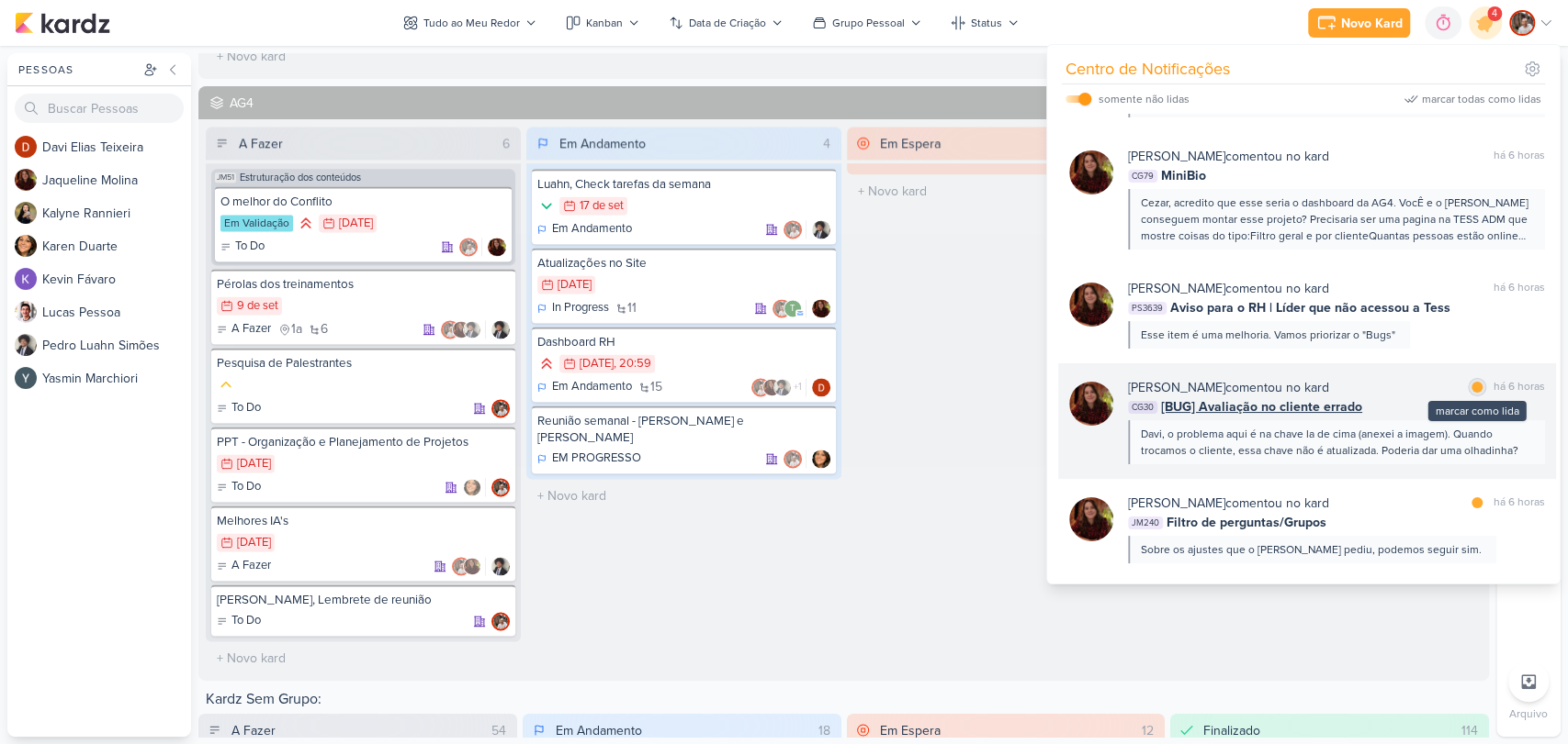
click at [1472, 391] on div at bounding box center [1477, 388] width 11 height 11
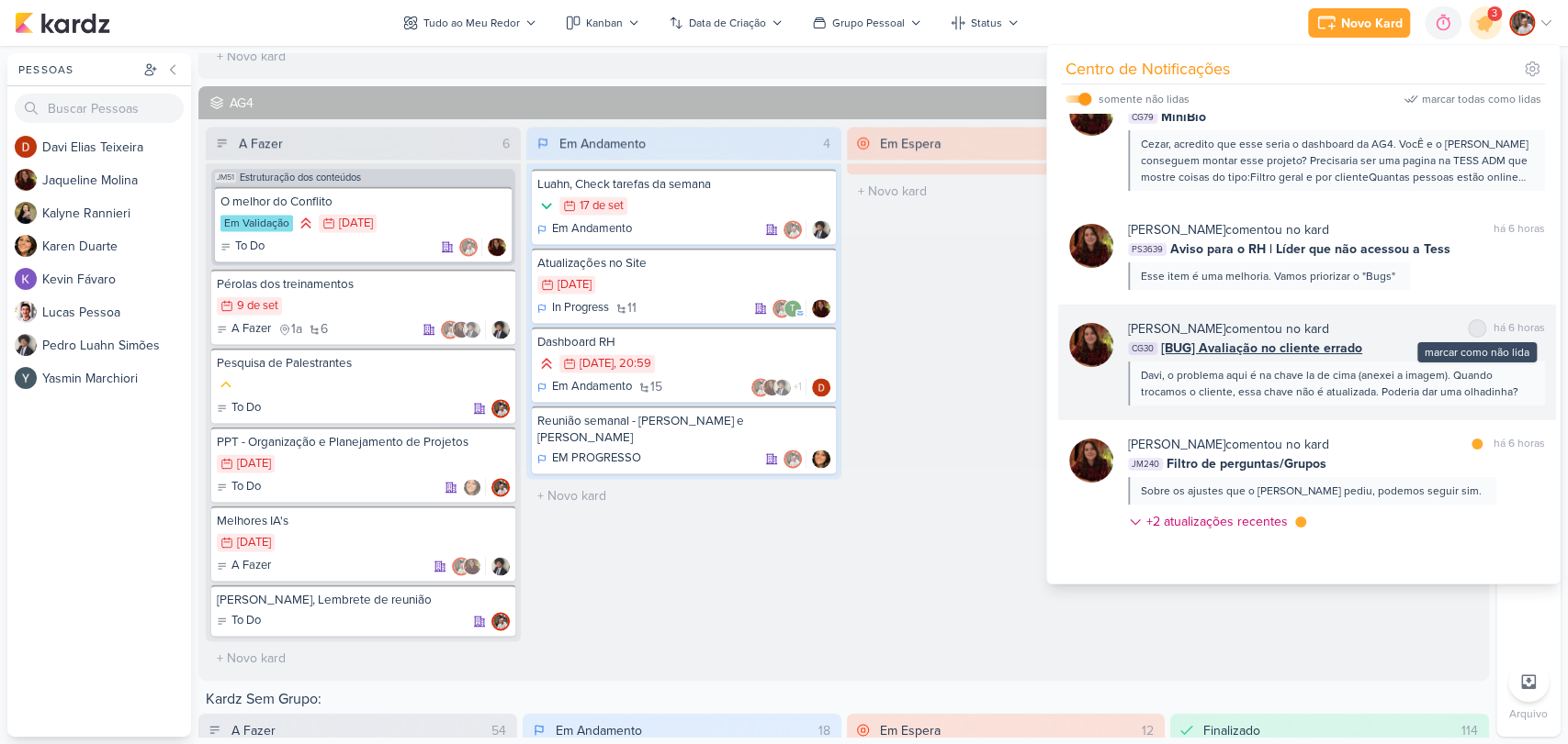
scroll to position [510, 0]
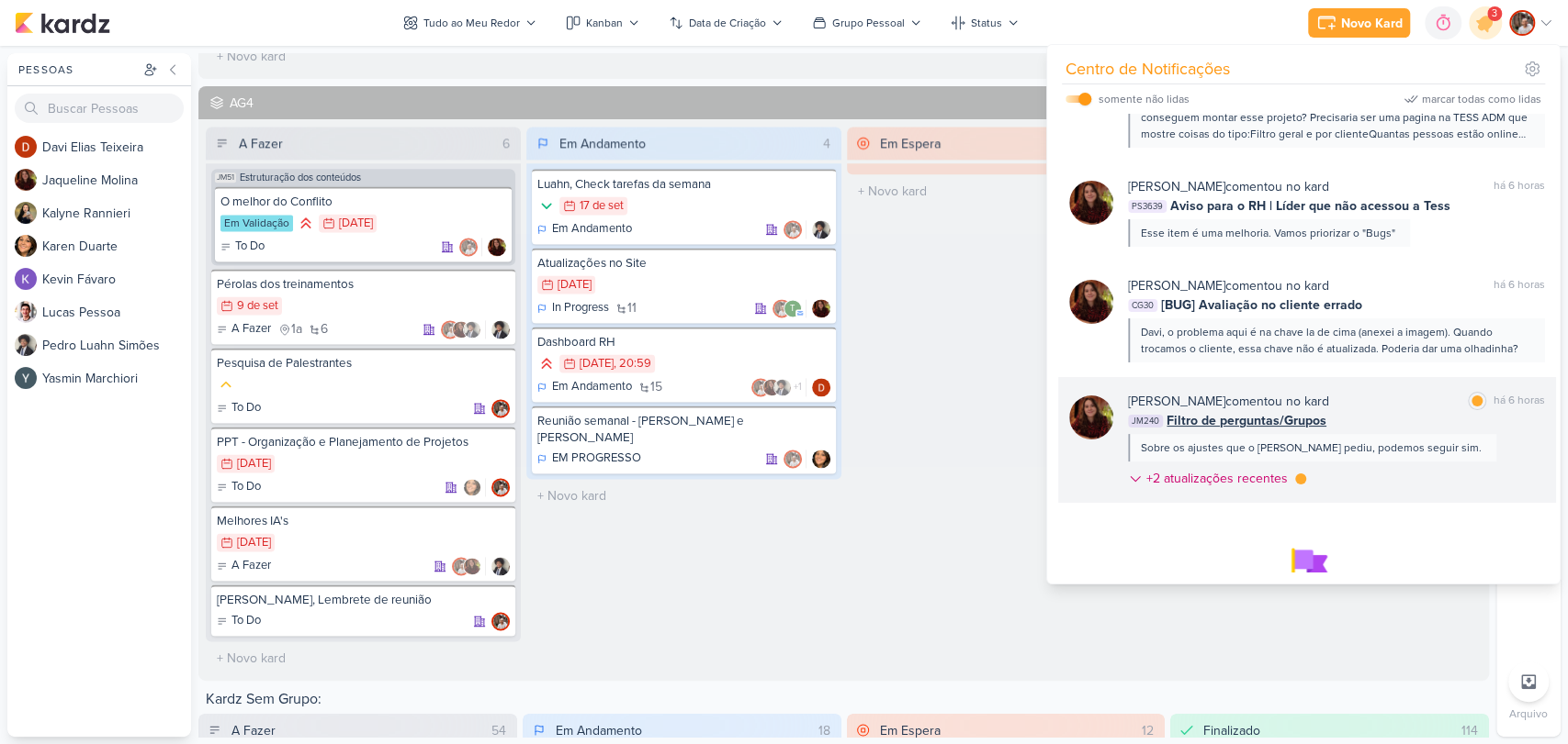
click at [1274, 413] on span "Filtro de perguntas/Grupos" at bounding box center [1247, 421] width 160 height 19
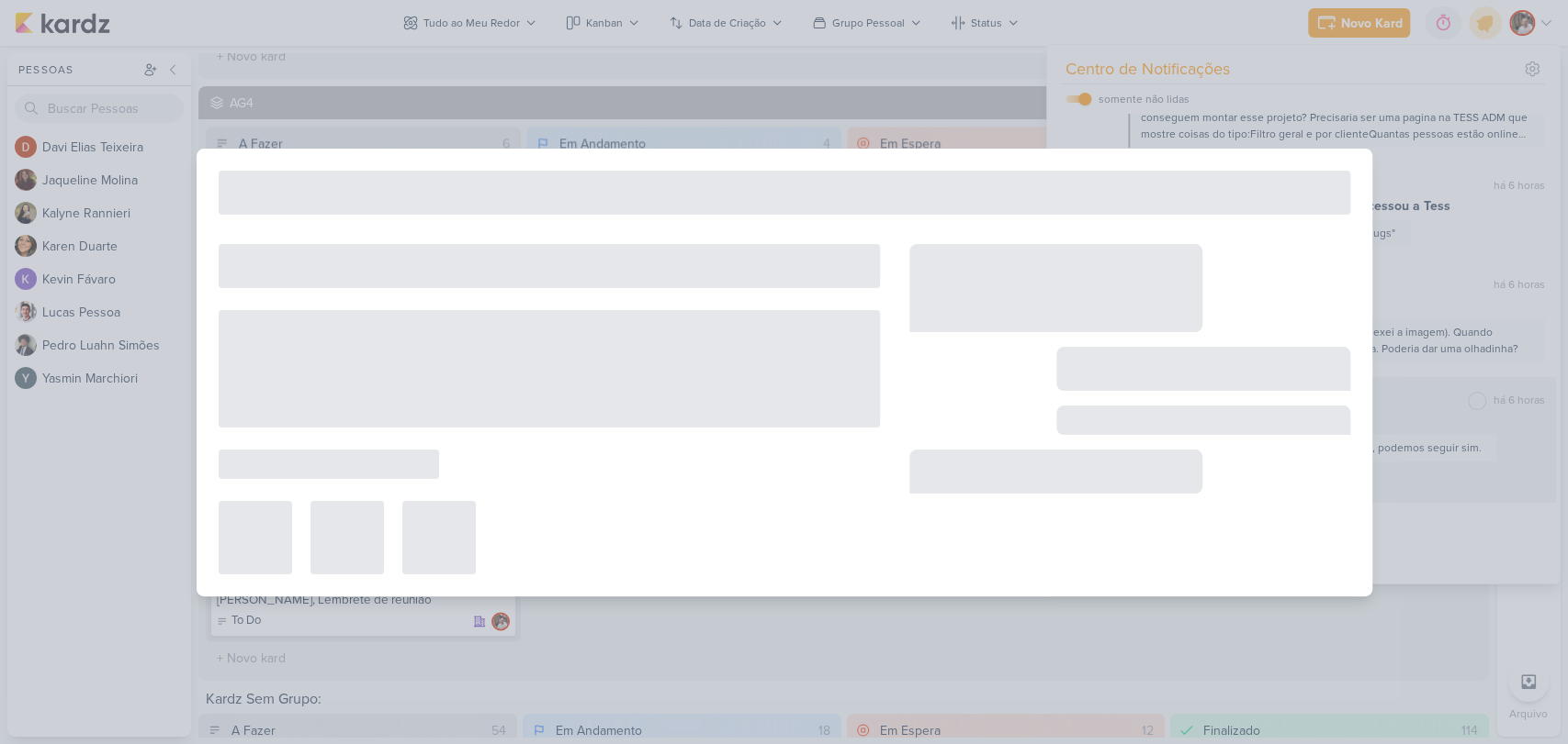
type input "Filtro de perguntas/Grupos"
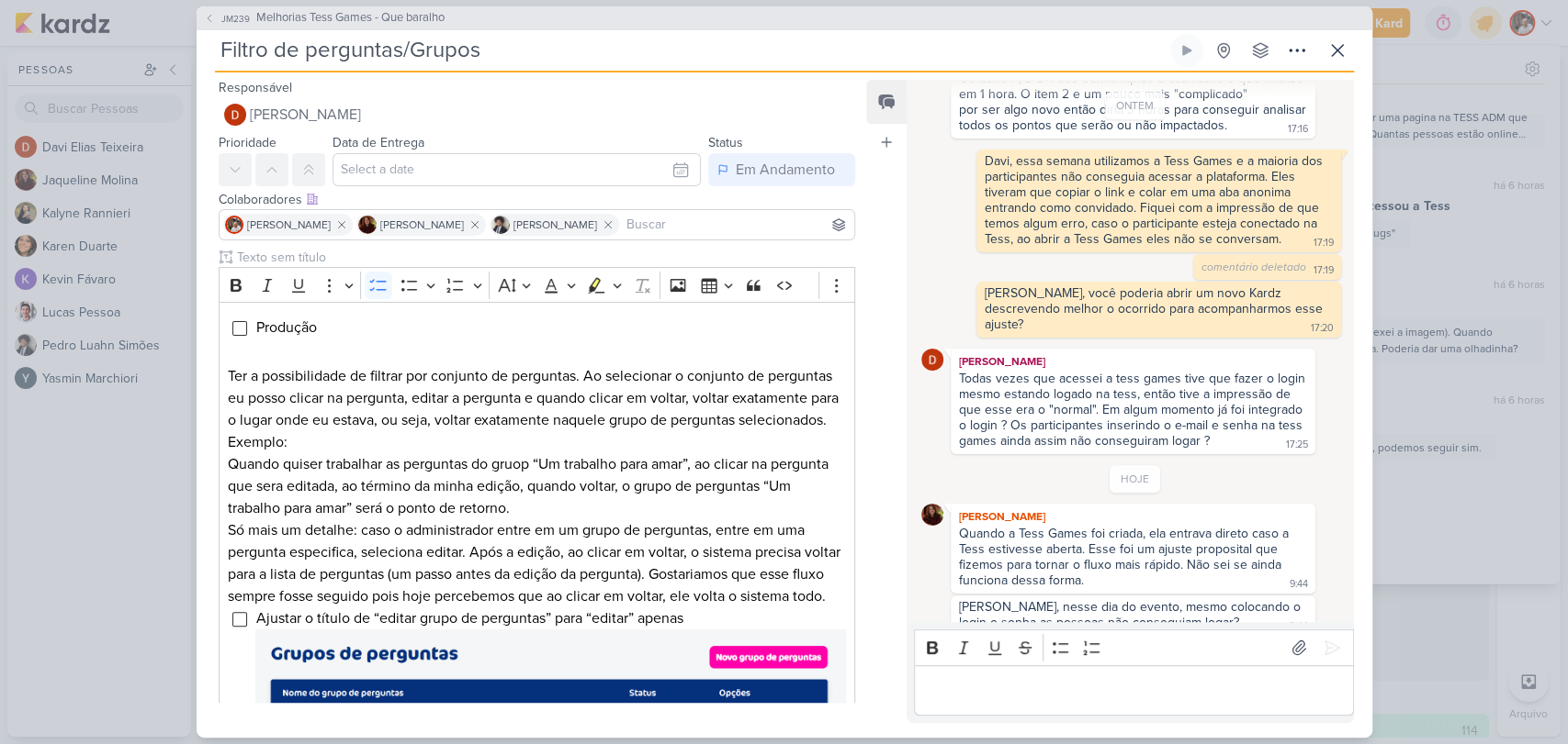
scroll to position [1330, 0]
click at [1076, 698] on p "Editor editing area: main" at bounding box center [1133, 690] width 419 height 22
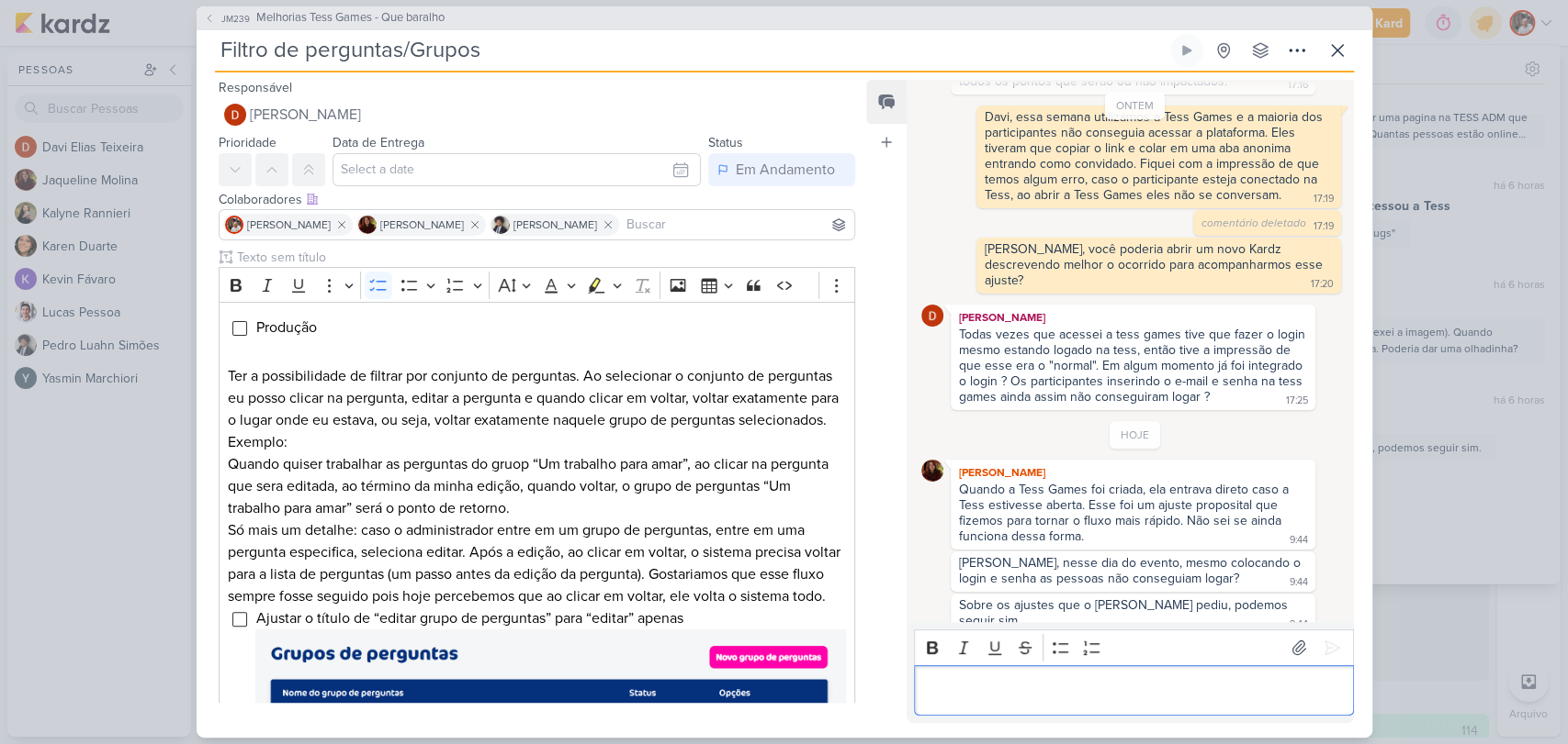
scroll to position [1396, 0]
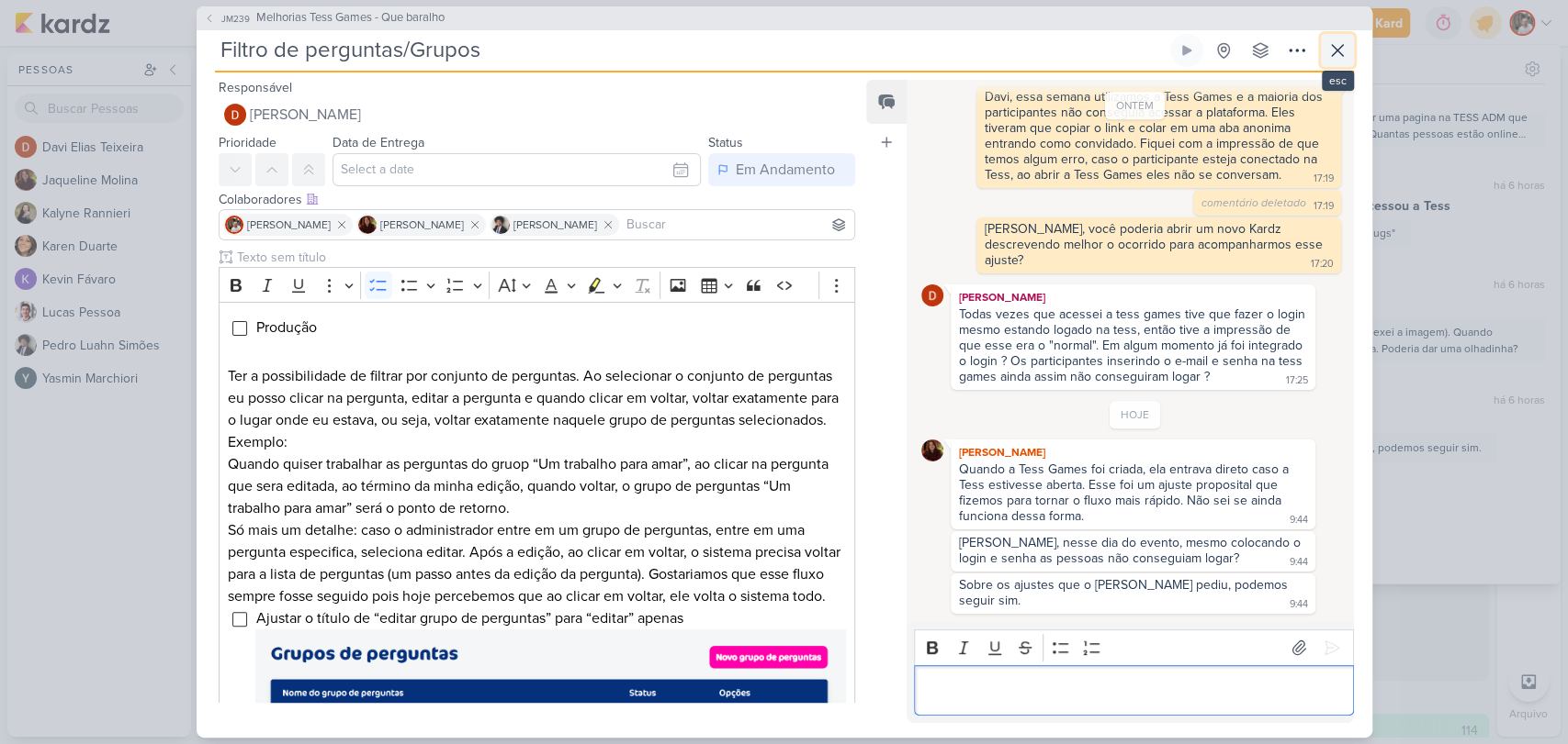
click at [1334, 51] on icon at bounding box center [1336, 50] width 22 height 22
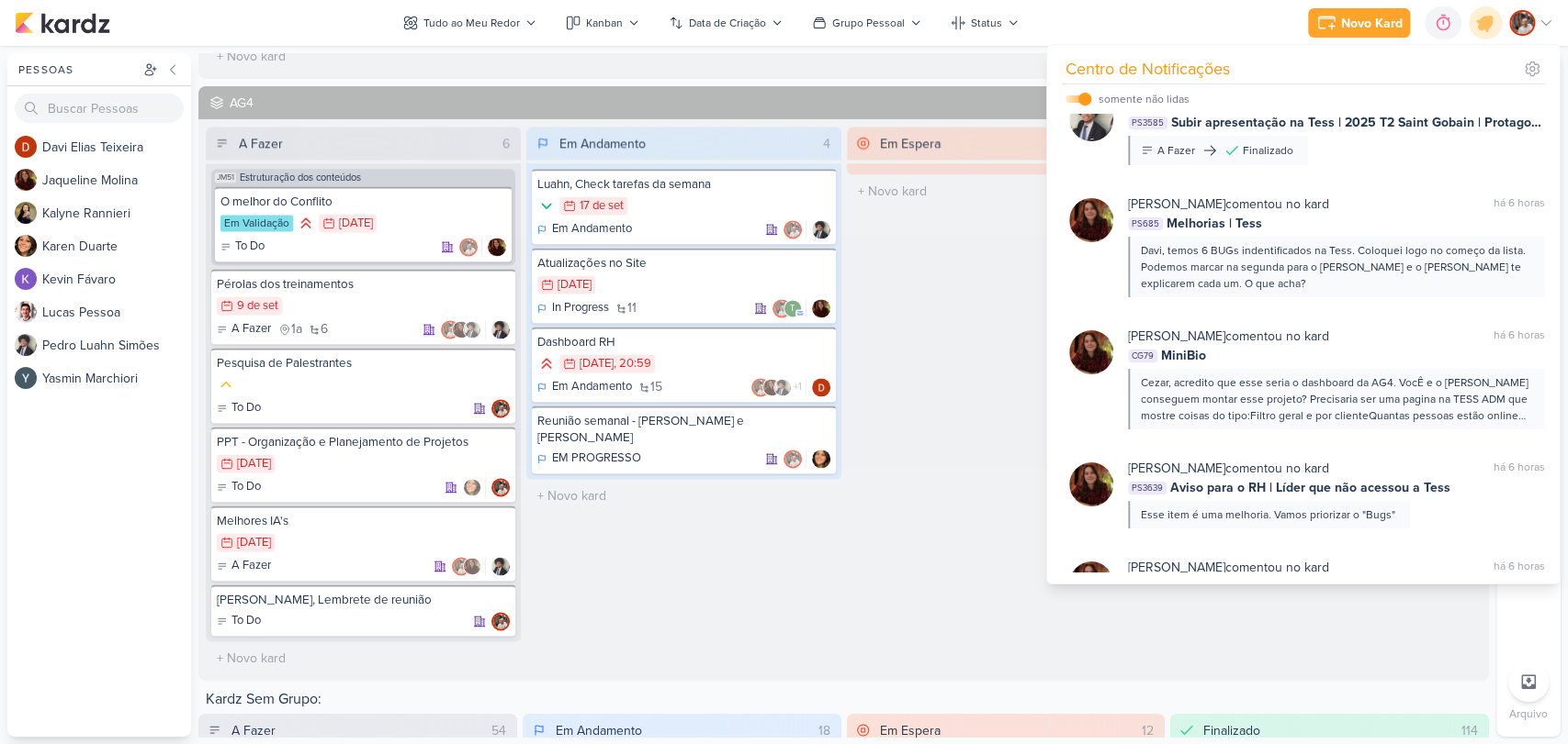
scroll to position [0, 0]
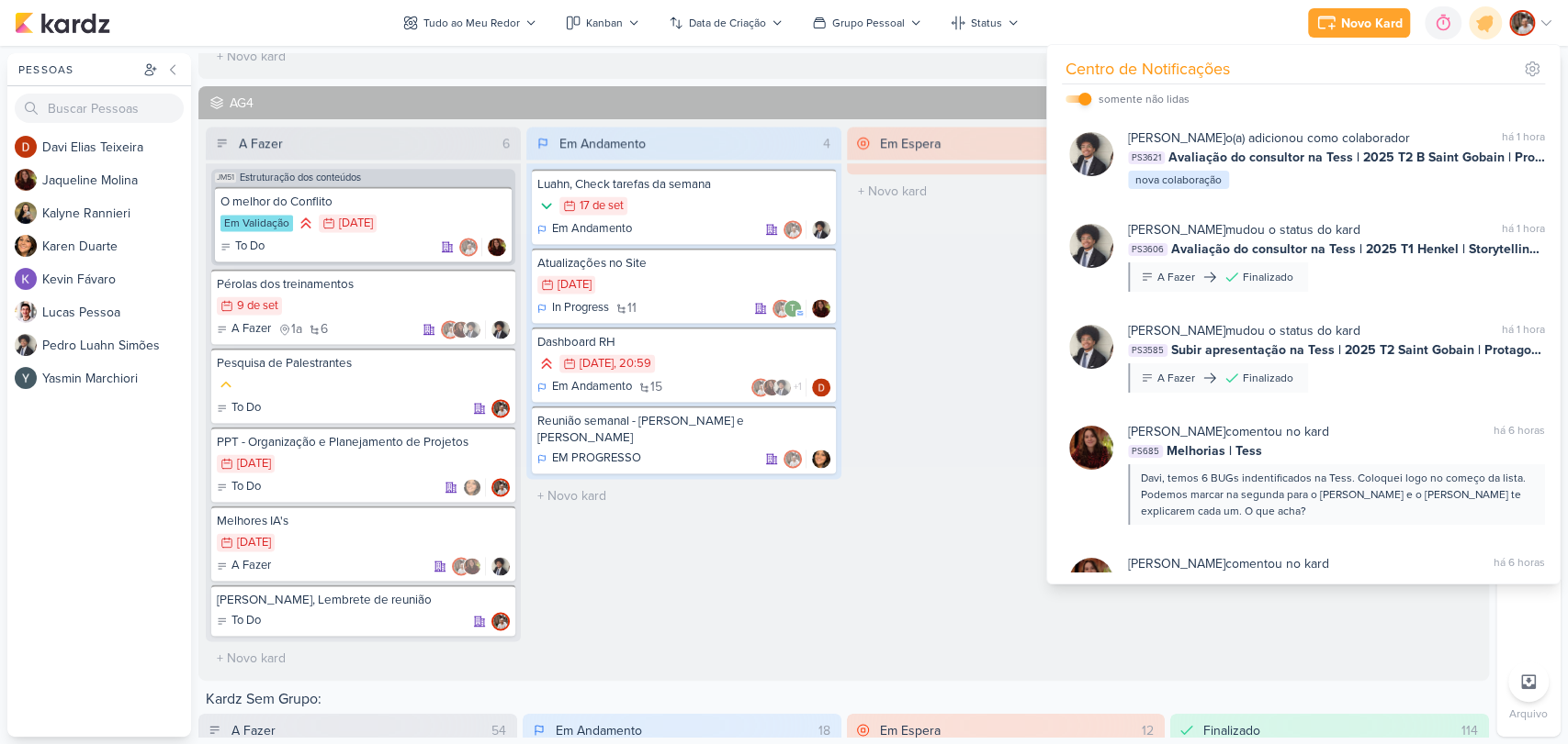
click at [1086, 96] on input "checkbox" at bounding box center [1084, 98] width 12 height 12
click at [1086, 96] on label at bounding box center [1078, 99] width 26 height 8
click at [1078, 96] on input "checkbox" at bounding box center [1071, 98] width 12 height 12
checkbox input "true"
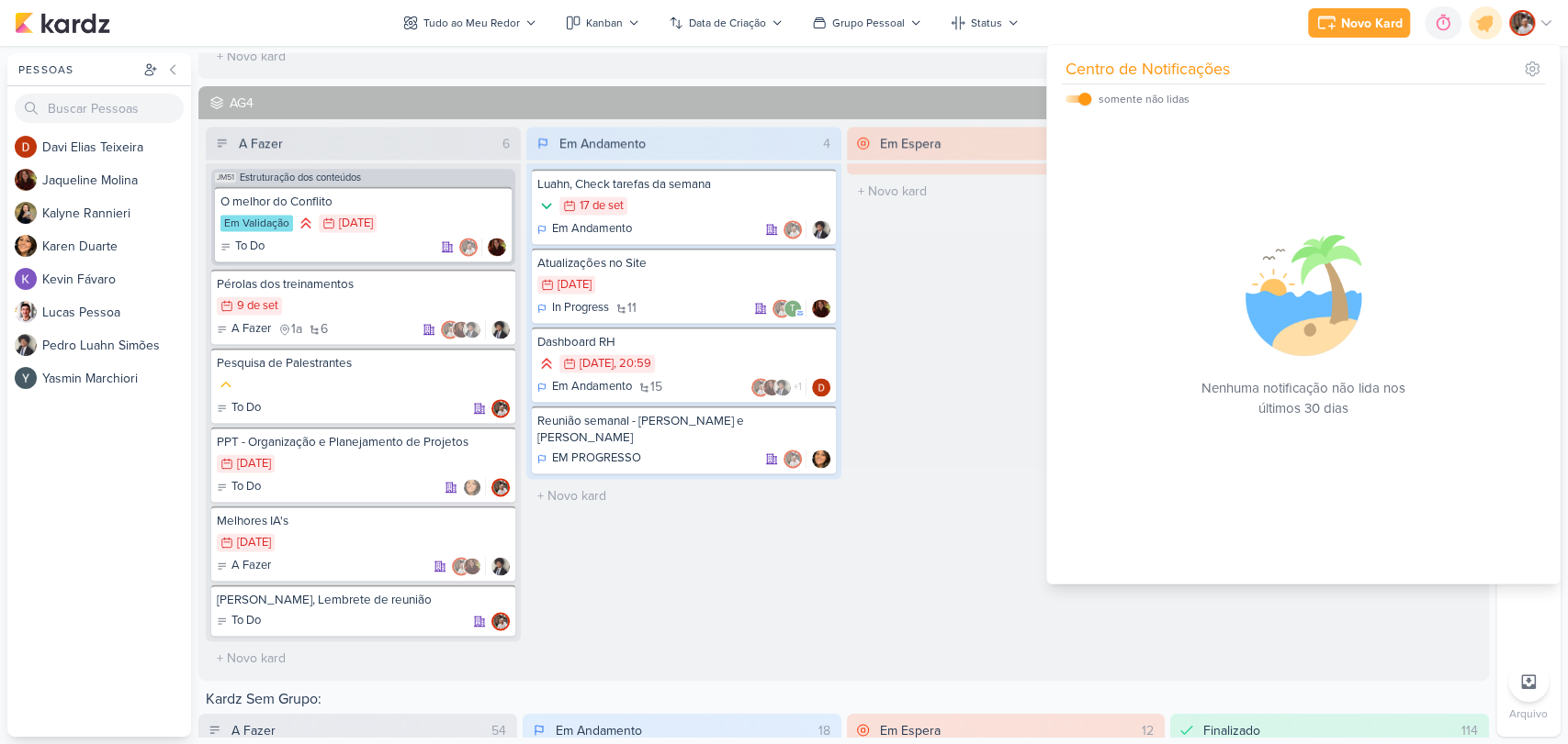
click at [929, 418] on div "Em Espera 0 O título do kard deve ter menos que 100 caracteres" at bounding box center [1004, 401] width 316 height 549
